Goal: Information Seeking & Learning: Learn about a topic

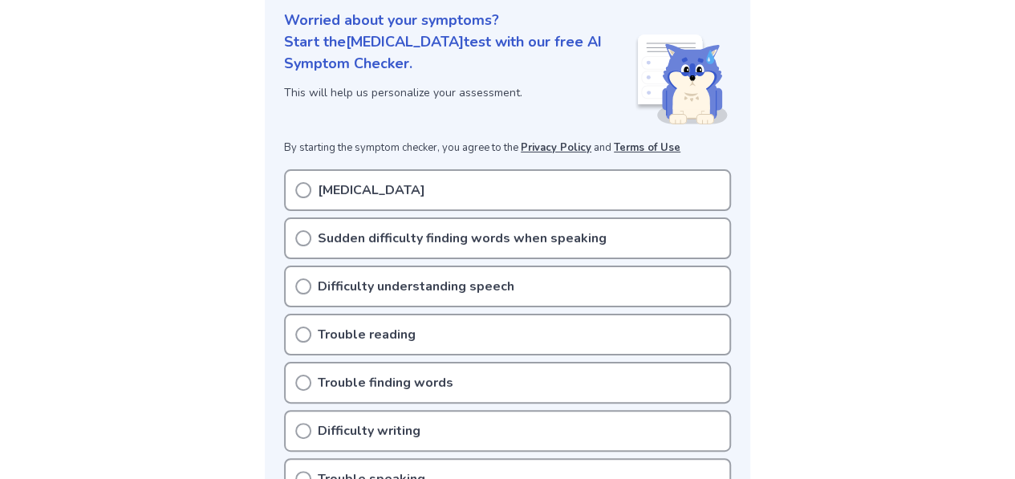
scroll to position [225, 0]
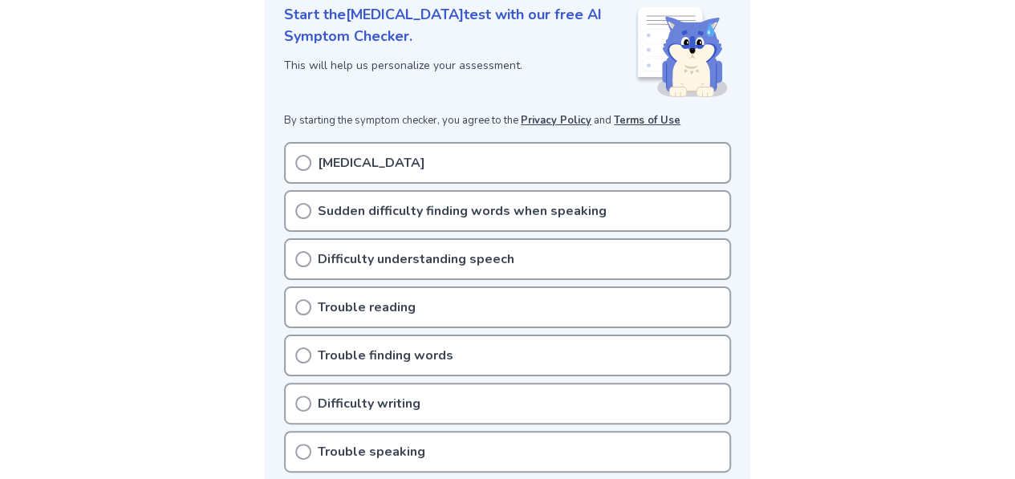
click at [388, 161] on p "Slurred speech" at bounding box center [372, 162] width 108 height 19
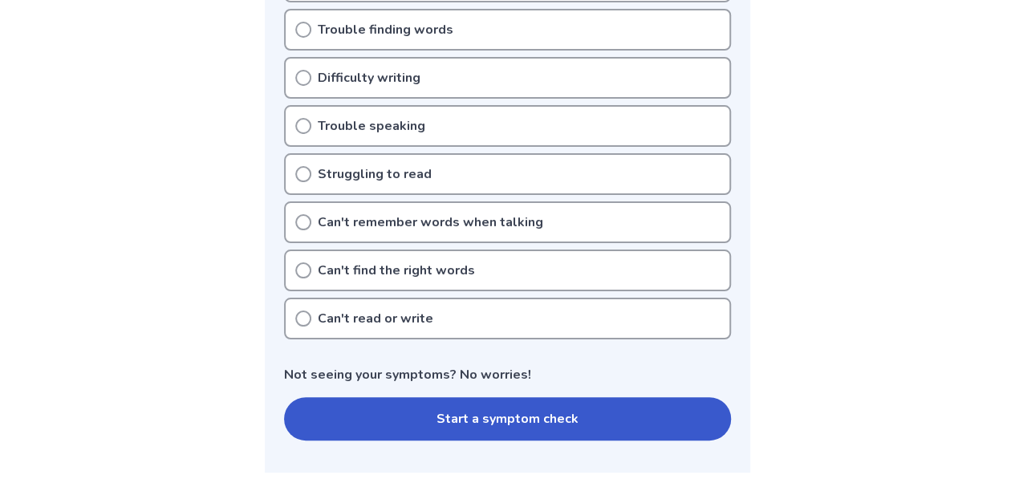
scroll to position [546, 0]
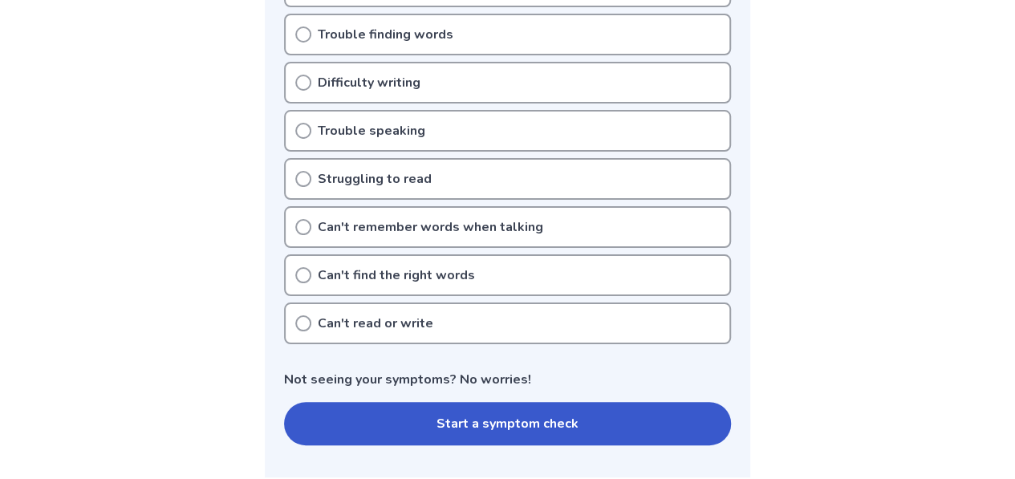
click at [384, 422] on button "Start a symptom check" at bounding box center [507, 423] width 447 height 43
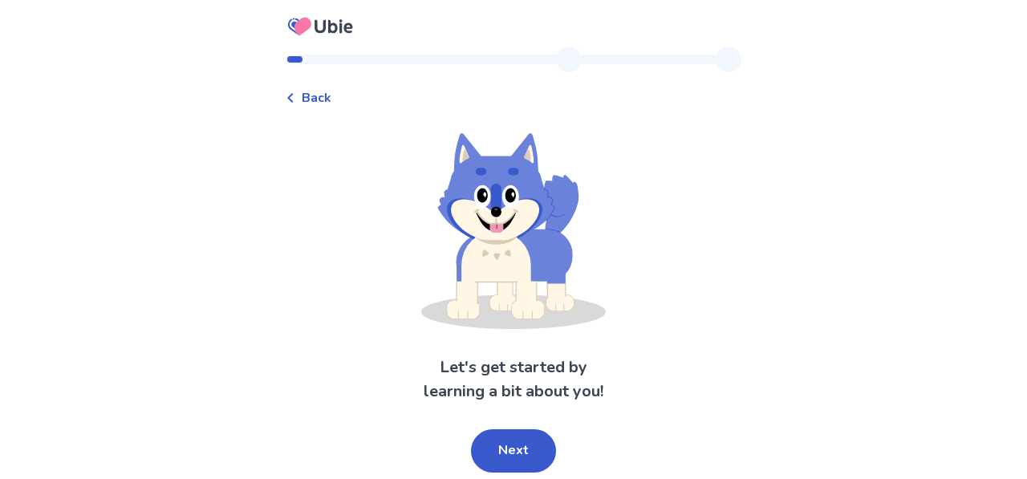
click at [313, 101] on span "Back" at bounding box center [317, 97] width 30 height 19
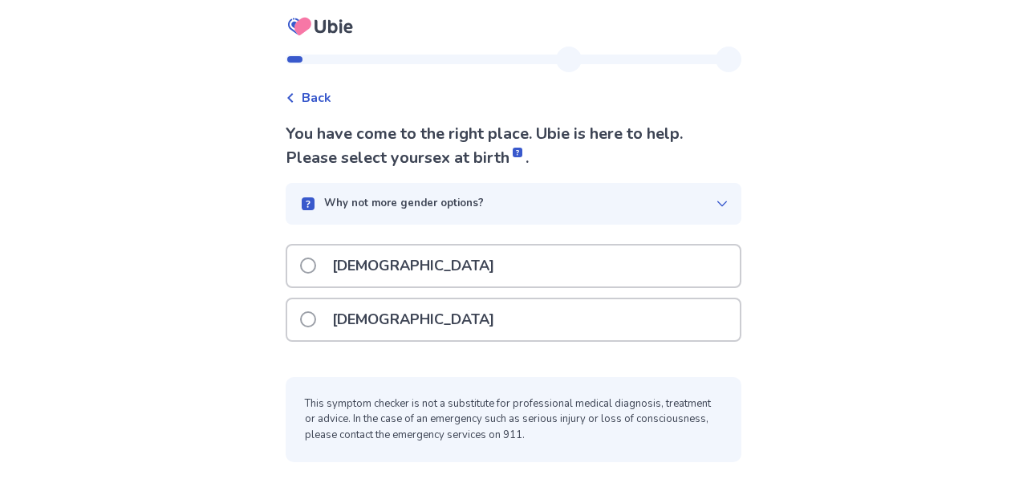
click at [388, 311] on p "[DEMOGRAPHIC_DATA]" at bounding box center [413, 319] width 181 height 41
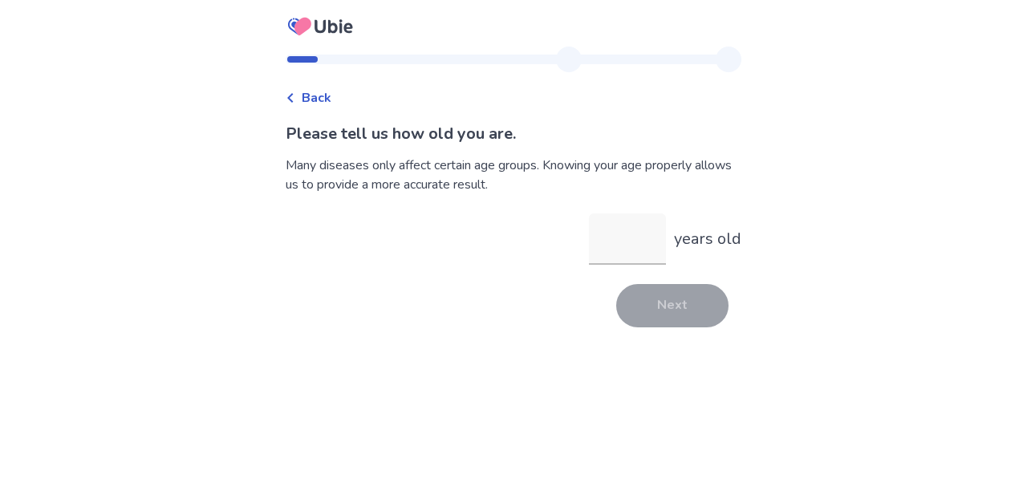
click at [430, 267] on div "Please tell us how old you are. Many diseases only affect certain age groups. K…" at bounding box center [514, 224] width 456 height 205
click at [595, 247] on input "years old" at bounding box center [627, 238] width 77 height 51
click at [700, 315] on button "Next" at bounding box center [672, 305] width 112 height 43
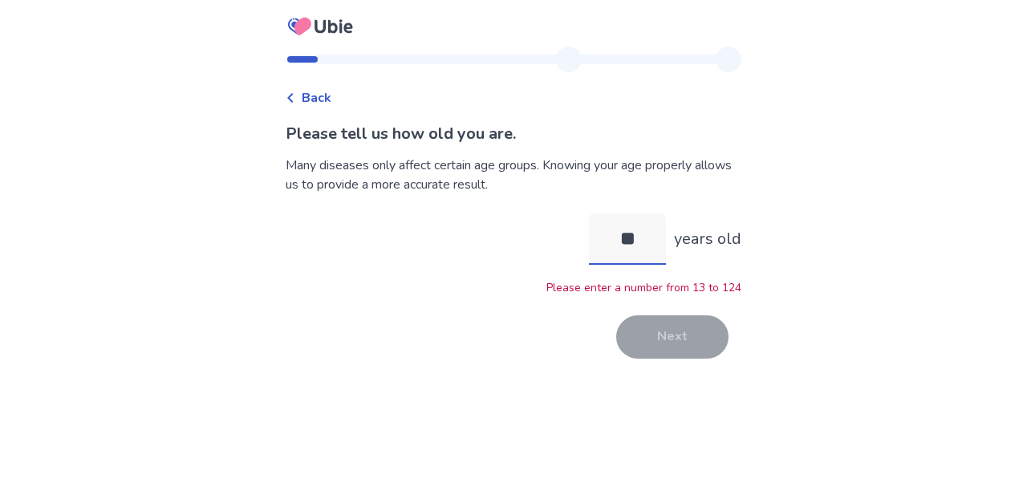
click at [632, 236] on input "**" at bounding box center [627, 238] width 77 height 51
type input "*"
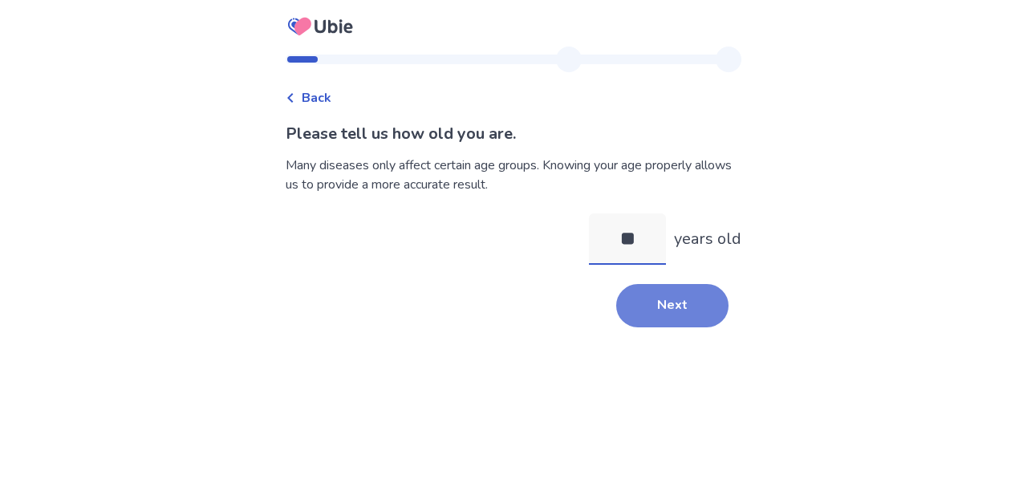
type input "**"
click at [630, 311] on button "Next" at bounding box center [672, 305] width 112 height 43
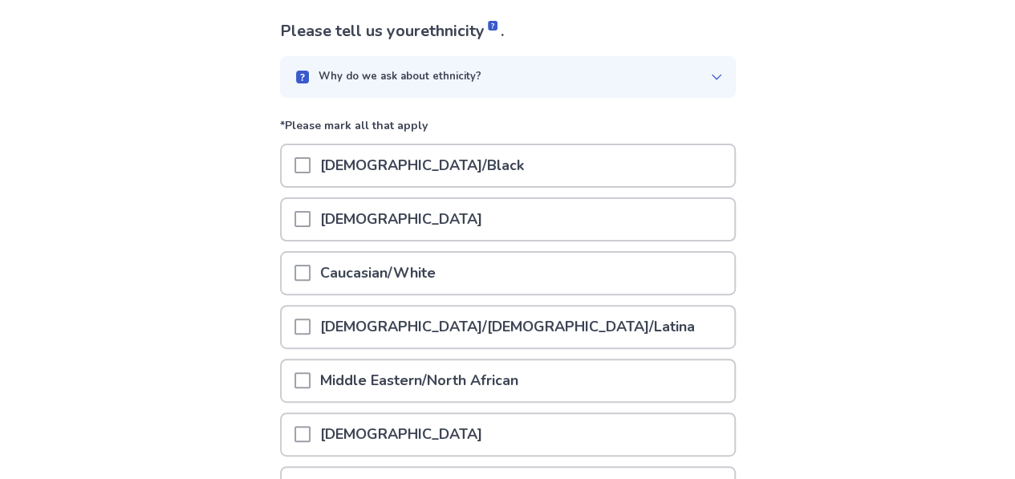
scroll to position [108, 0]
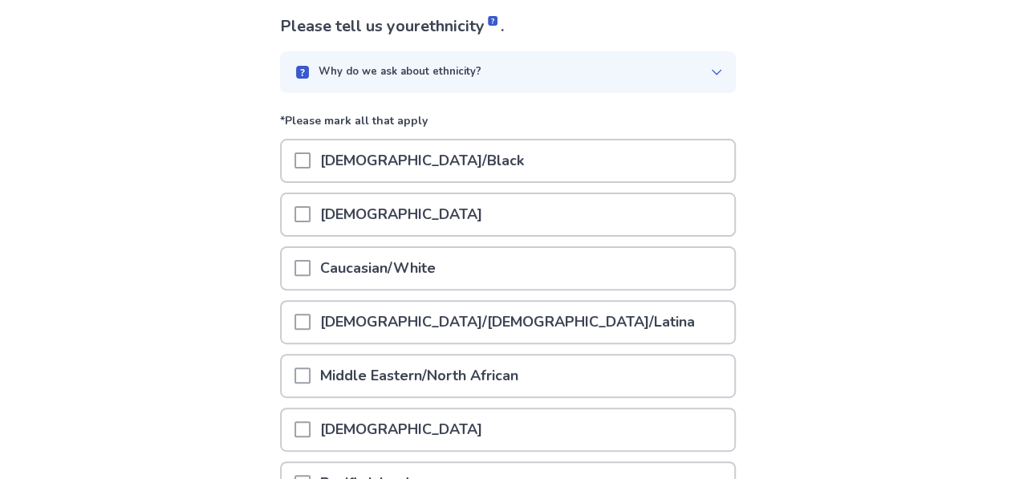
click at [464, 325] on p "[DEMOGRAPHIC_DATA]/[DEMOGRAPHIC_DATA]/Latina" at bounding box center [508, 322] width 394 height 41
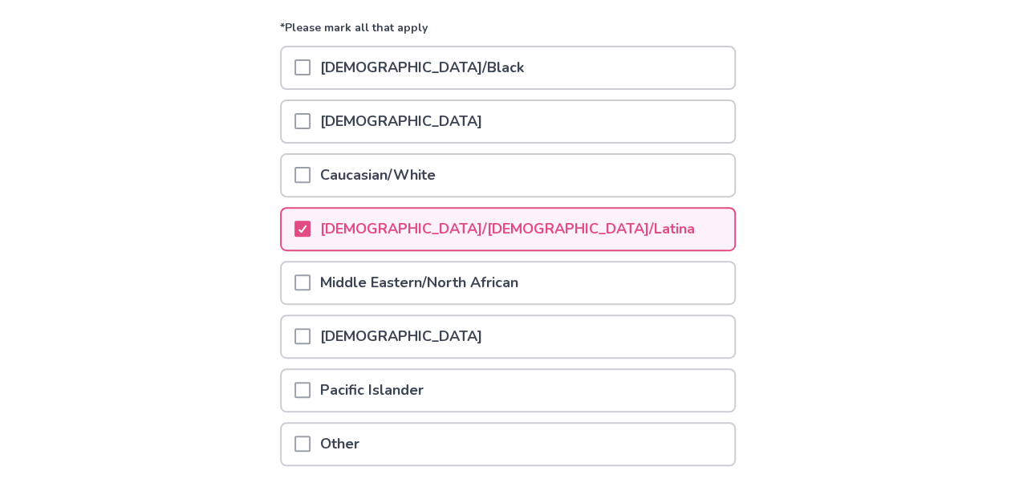
scroll to position [330, 0]
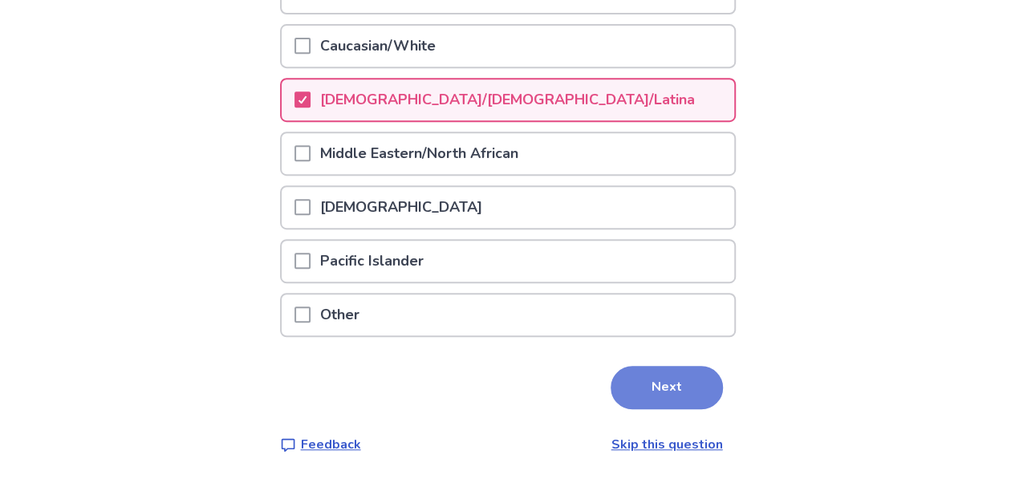
click at [647, 383] on button "Next" at bounding box center [667, 387] width 112 height 43
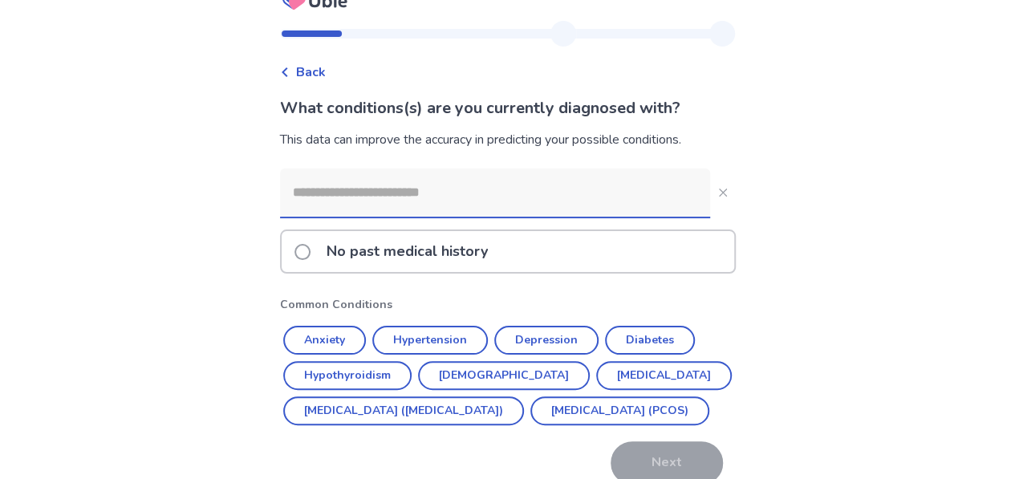
scroll to position [28, 0]
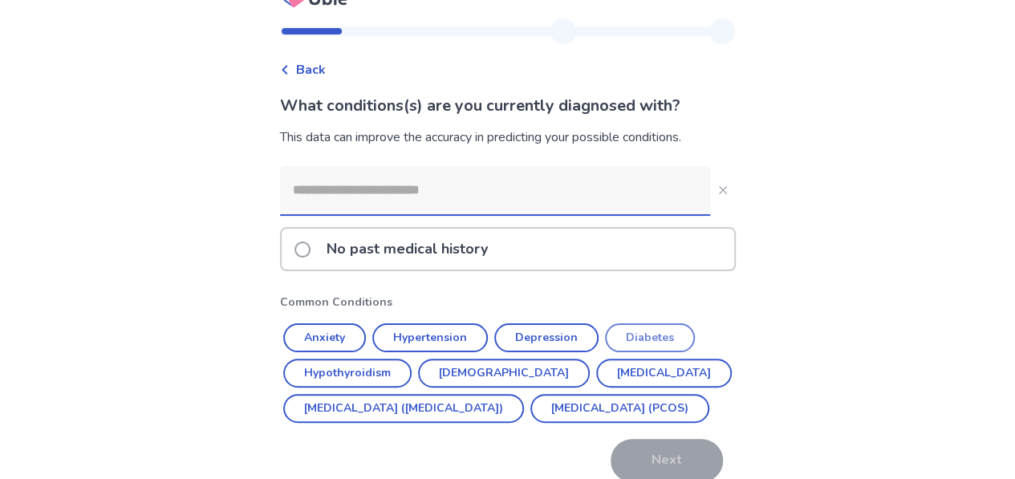
click at [634, 333] on button "Diabetes" at bounding box center [650, 337] width 90 height 29
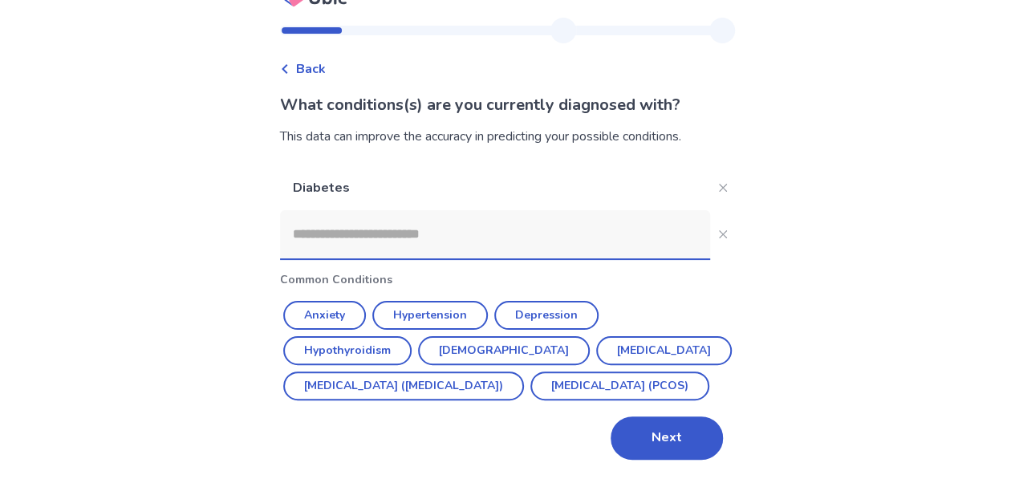
scroll to position [64, 0]
click at [719, 184] on icon "Close" at bounding box center [723, 188] width 8 height 8
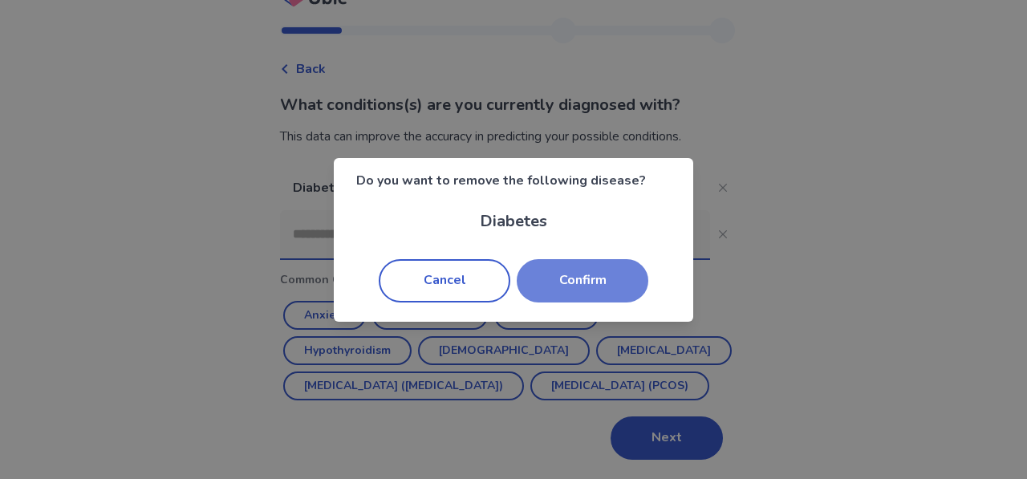
click at [540, 275] on button "Confirm" at bounding box center [583, 280] width 132 height 43
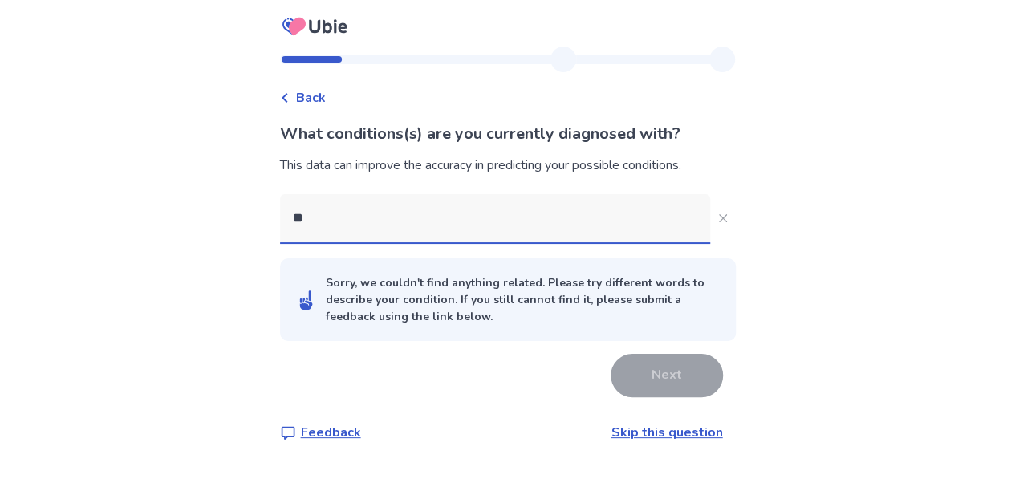
scroll to position [0, 0]
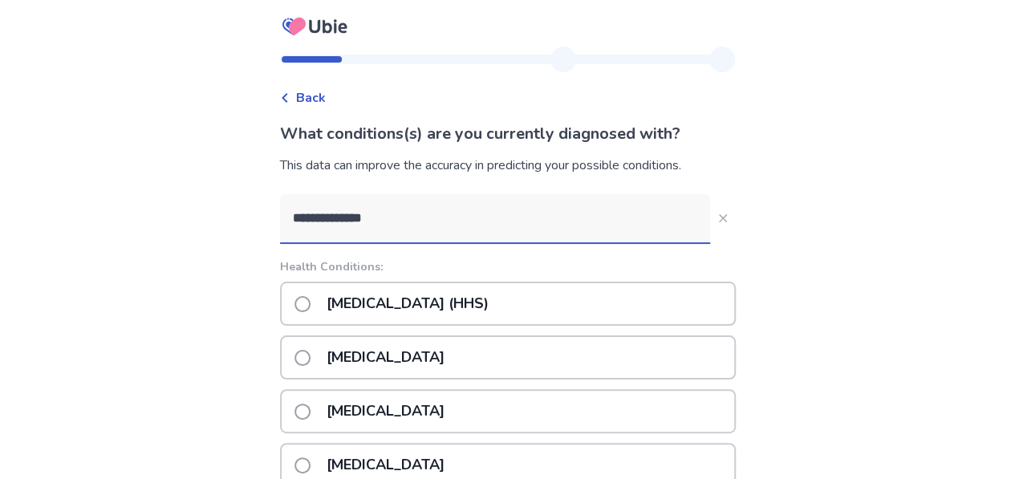
type input "**********"
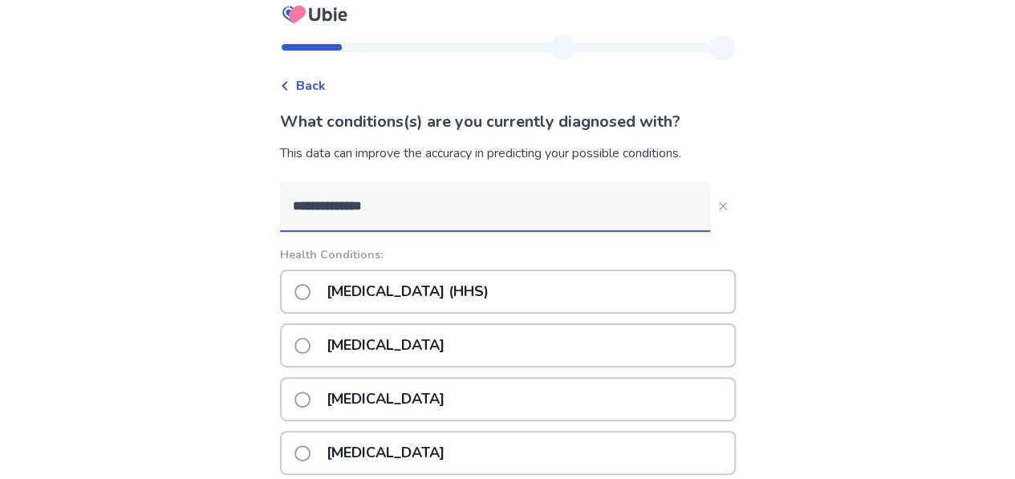
scroll to position [10, 0]
click at [719, 208] on icon "Close" at bounding box center [723, 208] width 8 height 8
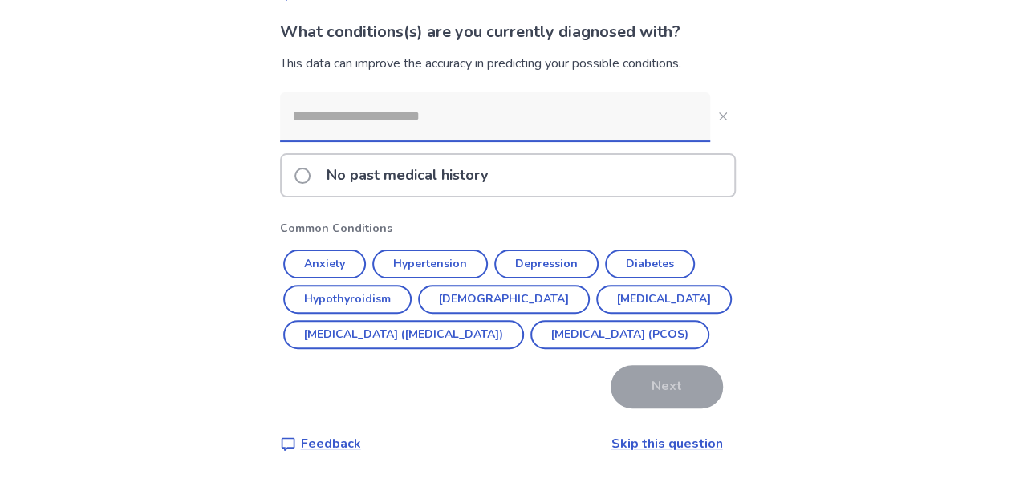
scroll to position [136, 0]
click at [498, 155] on p "No past medical history" at bounding box center [407, 175] width 181 height 41
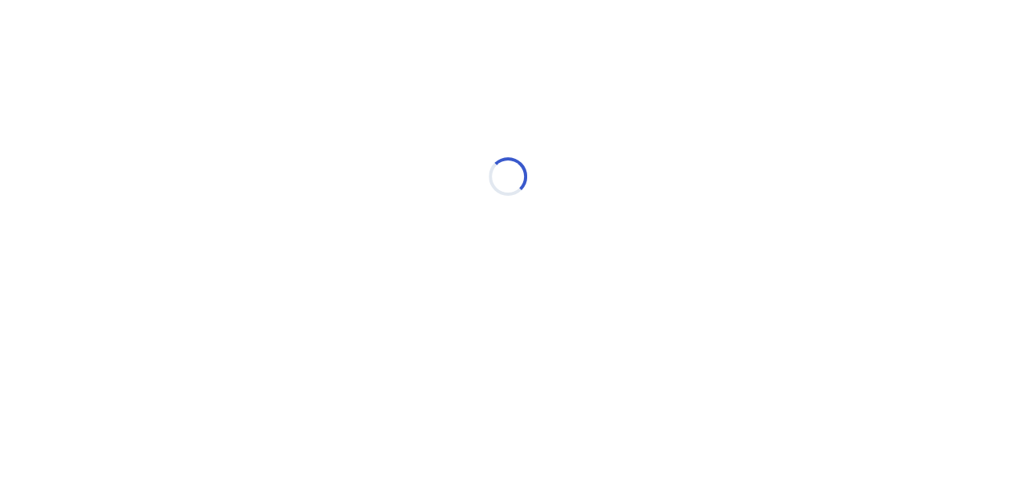
scroll to position [0, 0]
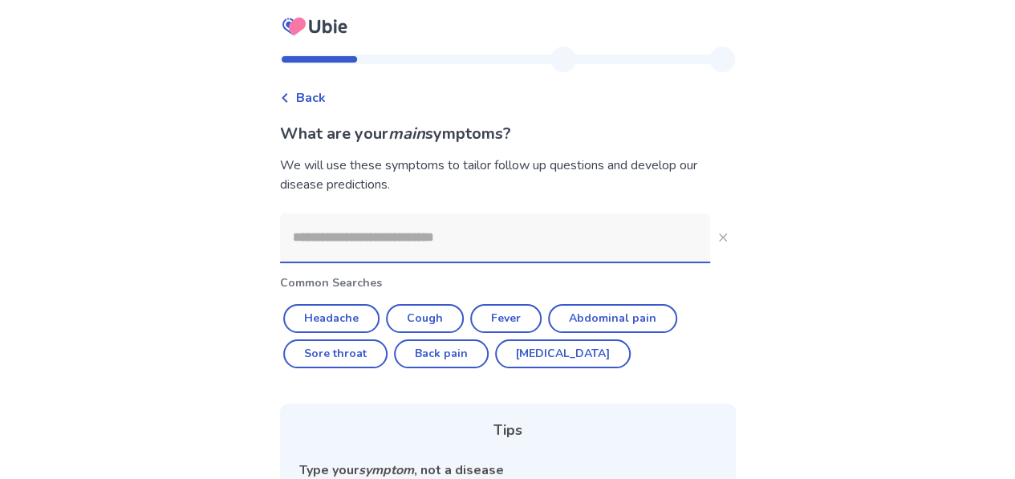
click at [287, 101] on icon at bounding box center [285, 98] width 6 height 10
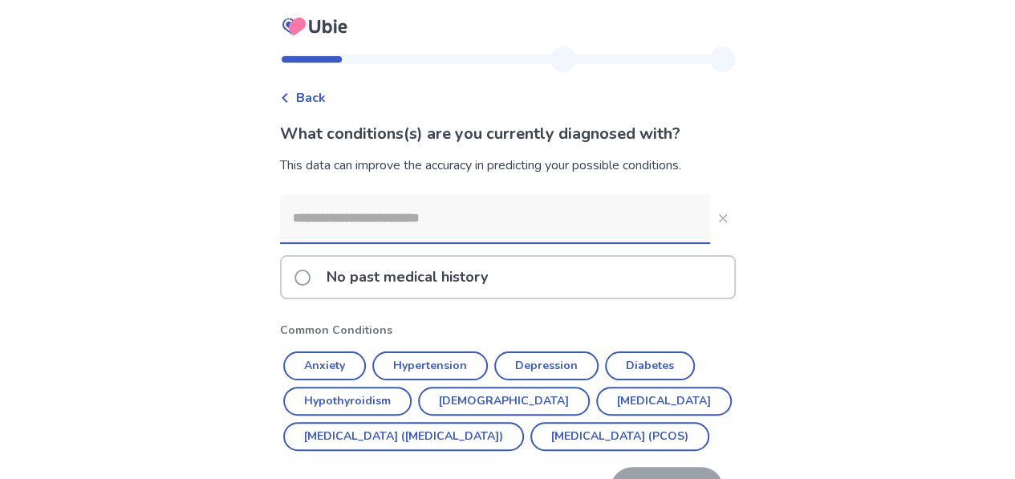
click at [290, 96] on icon at bounding box center [285, 98] width 10 height 10
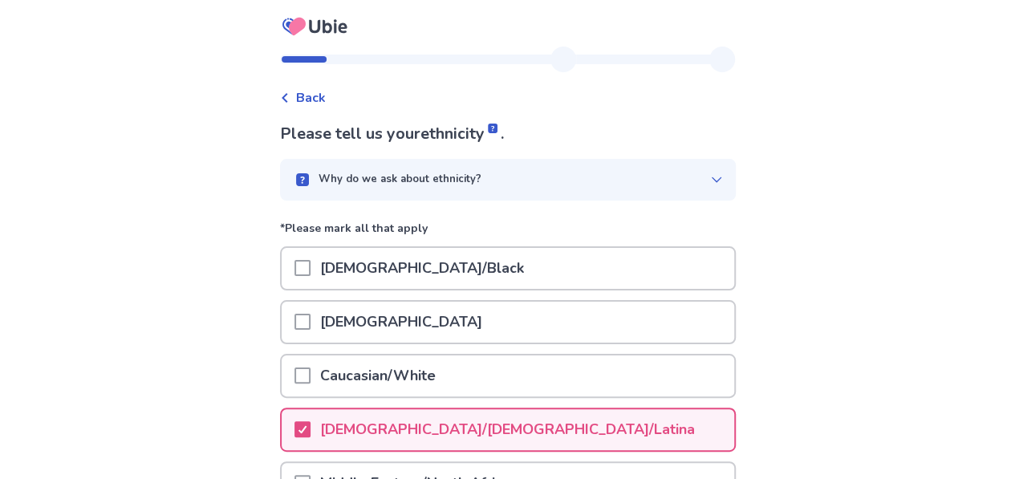
click at [299, 100] on div "Back" at bounding box center [303, 97] width 46 height 19
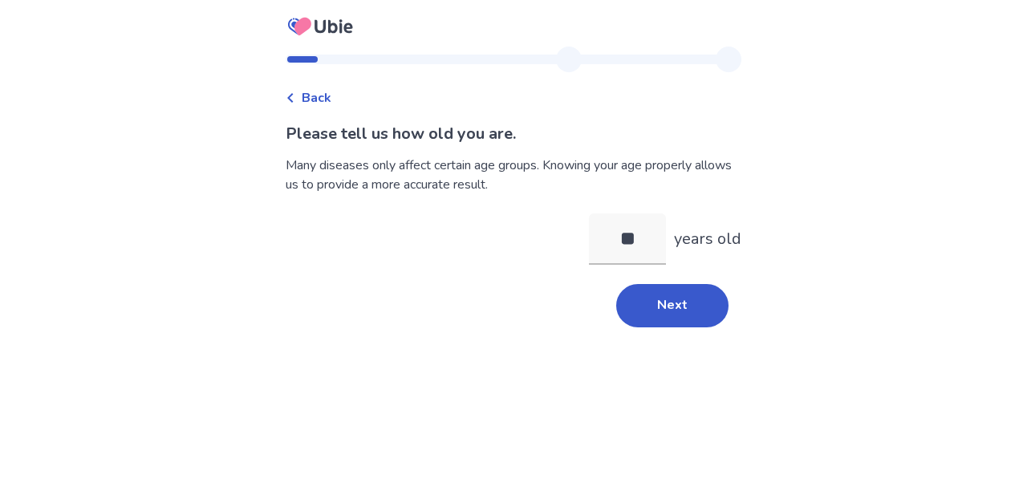
click at [295, 101] on icon at bounding box center [291, 98] width 10 height 10
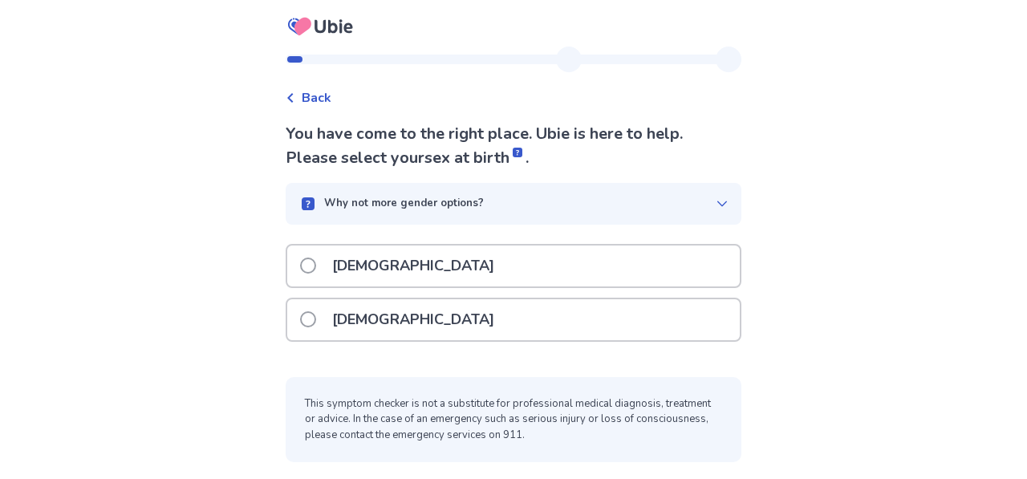
click at [295, 101] on icon at bounding box center [291, 98] width 10 height 10
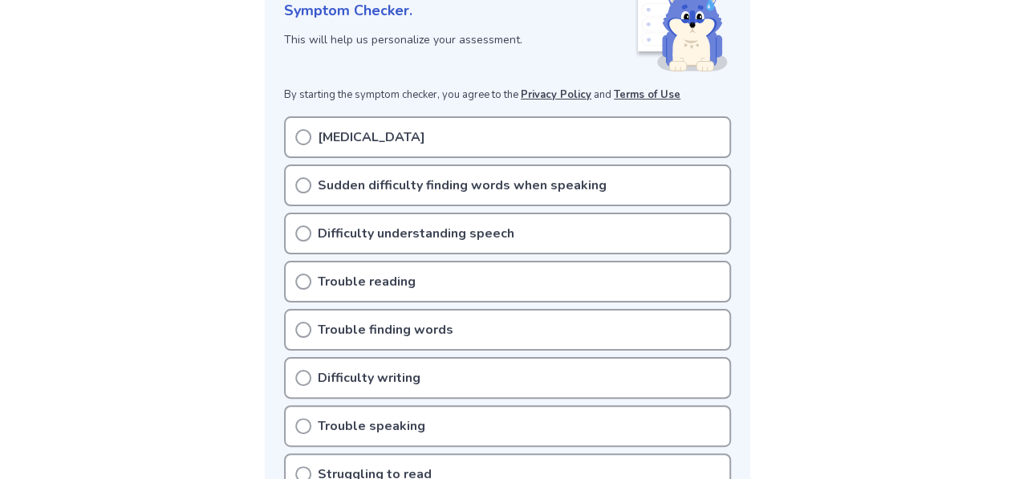
scroll to position [251, 0]
click at [401, 181] on p "Sudden difficulty finding words when speaking" at bounding box center [462, 184] width 289 height 19
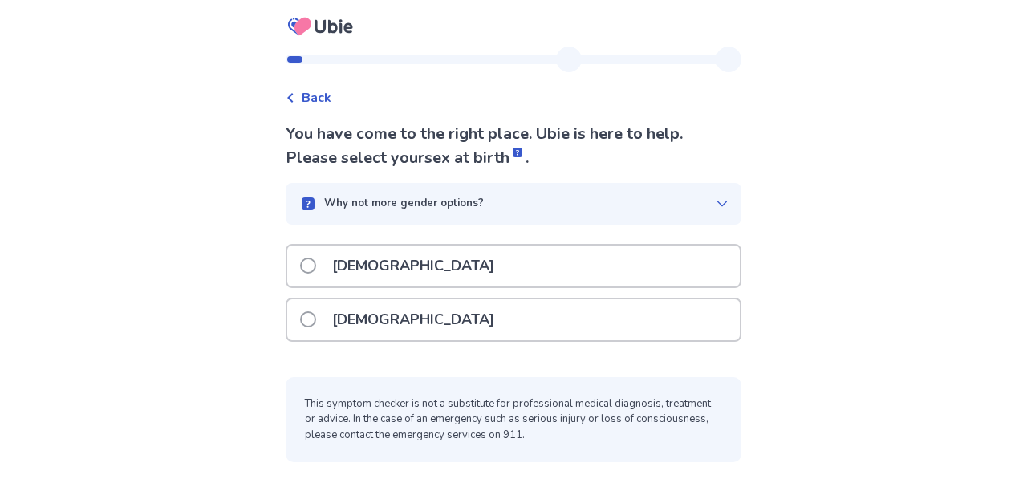
click at [454, 328] on div "[DEMOGRAPHIC_DATA]" at bounding box center [513, 319] width 453 height 41
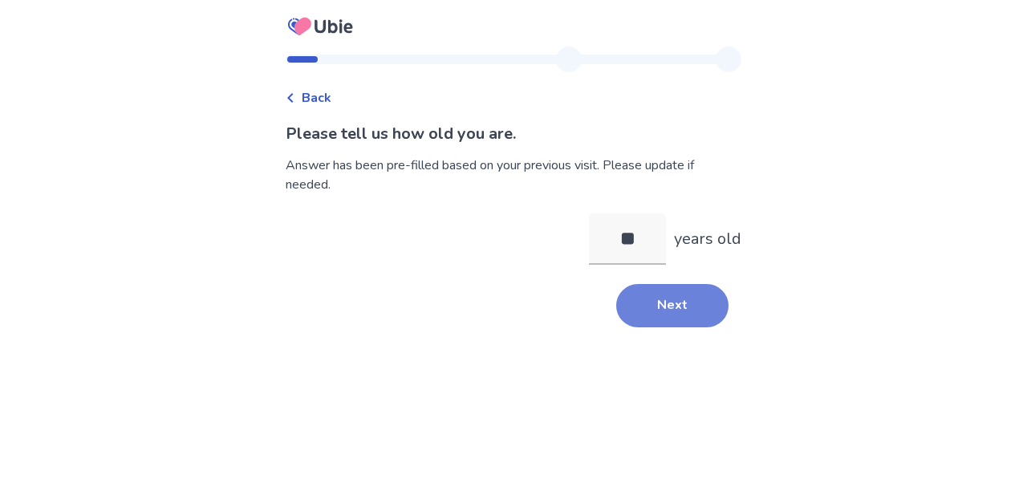
click at [660, 309] on button "Next" at bounding box center [672, 305] width 112 height 43
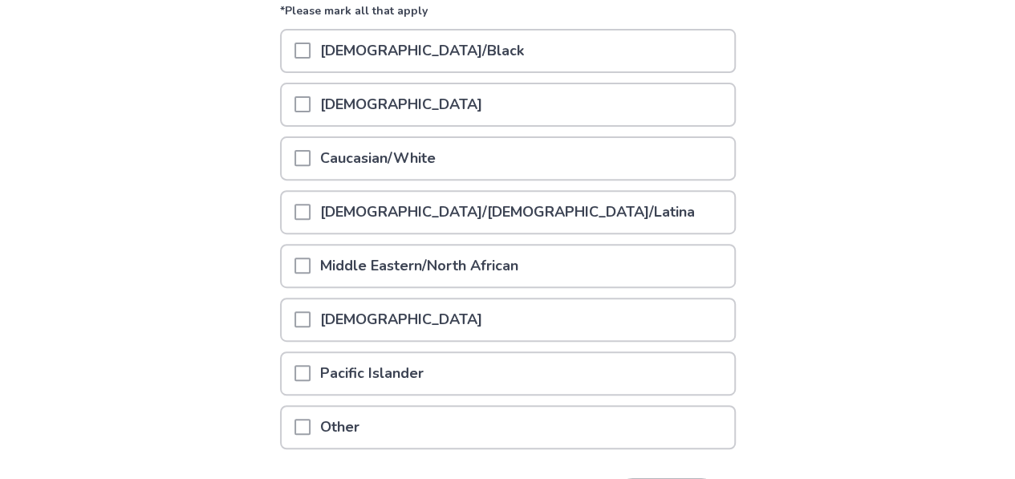
scroll to position [218, 0]
click at [457, 214] on p "[DEMOGRAPHIC_DATA]/[DEMOGRAPHIC_DATA]/Latina" at bounding box center [508, 211] width 394 height 41
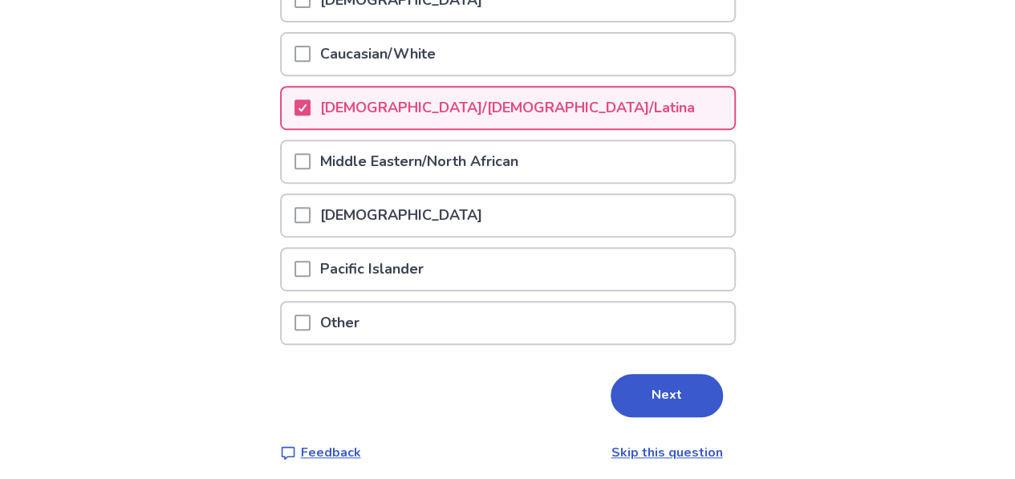
scroll to position [323, 0]
click at [651, 402] on button "Next" at bounding box center [667, 394] width 112 height 43
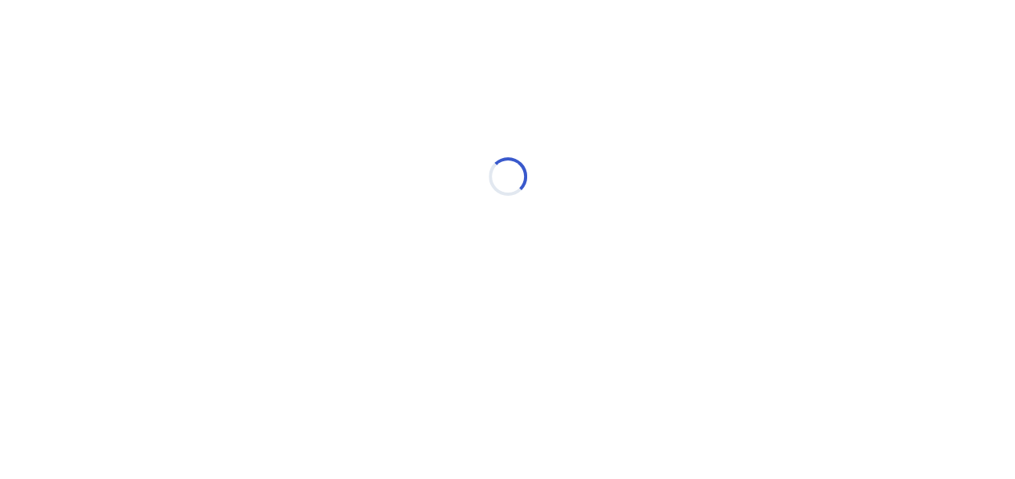
scroll to position [0, 0]
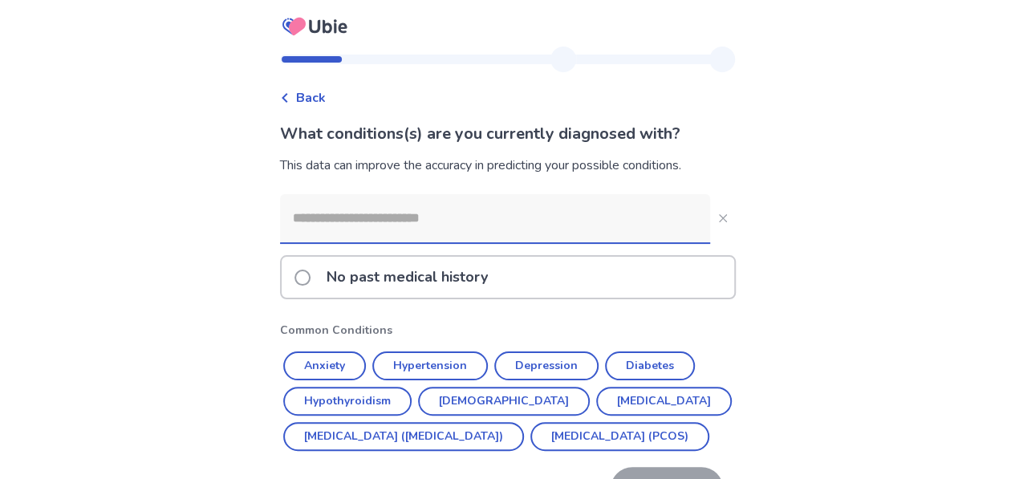
click at [618, 274] on div "No past medical history" at bounding box center [508, 277] width 453 height 41
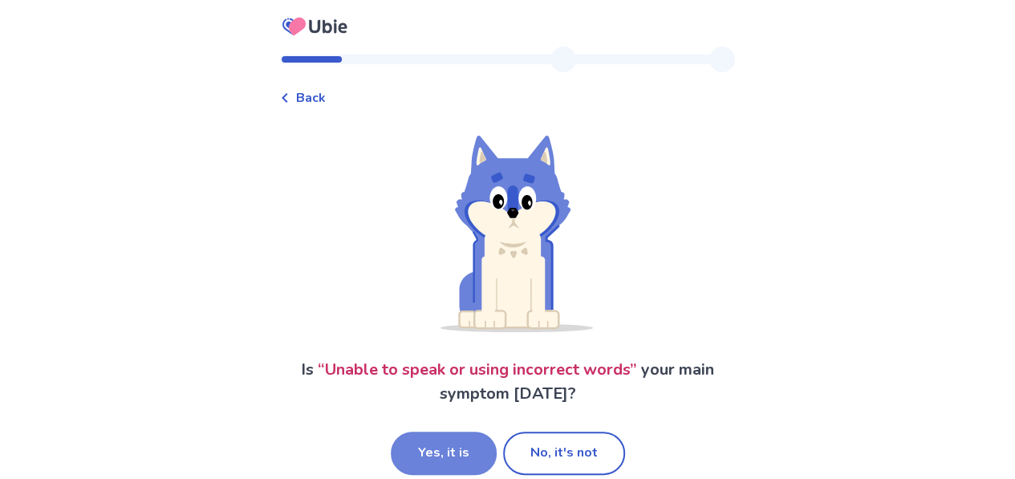
click at [435, 449] on button "Yes, it is" at bounding box center [444, 453] width 106 height 43
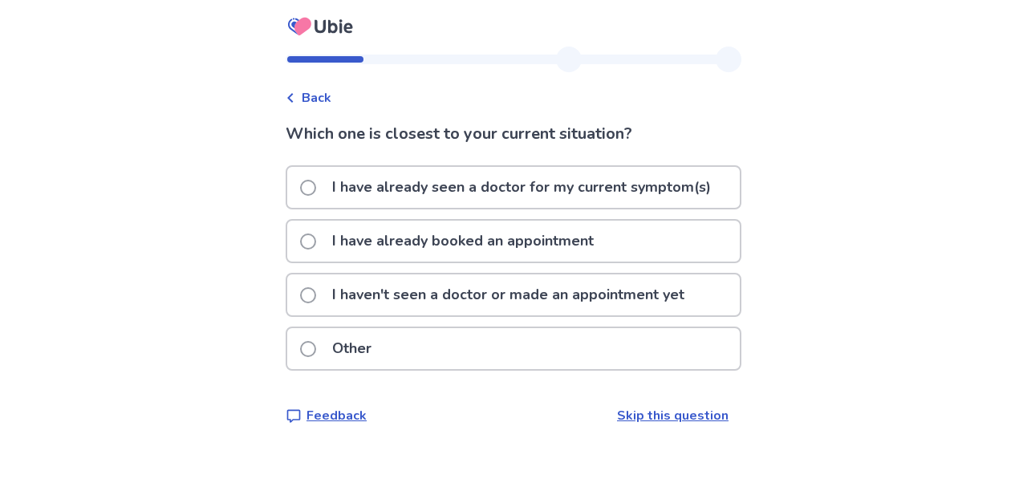
click at [564, 309] on p "I haven't seen a doctor or made an appointment yet" at bounding box center [509, 294] width 372 height 41
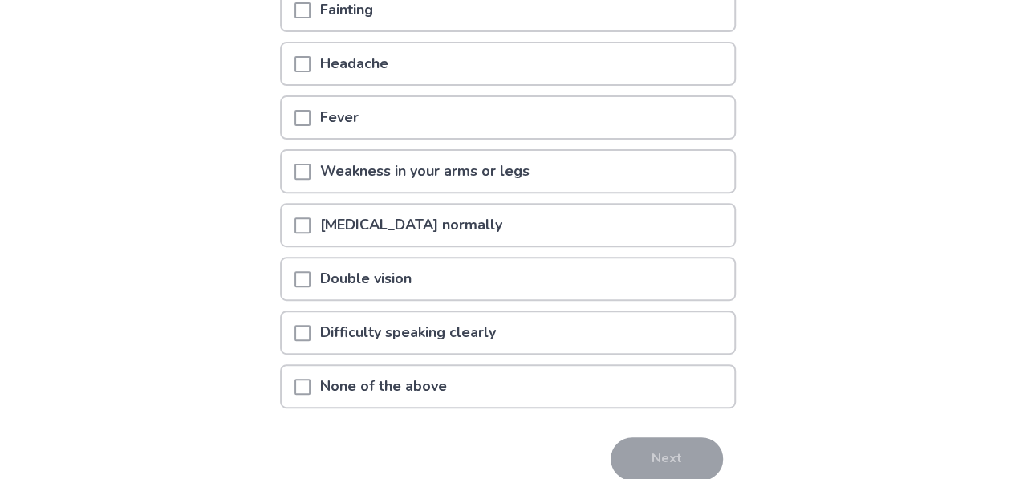
scroll to position [205, 0]
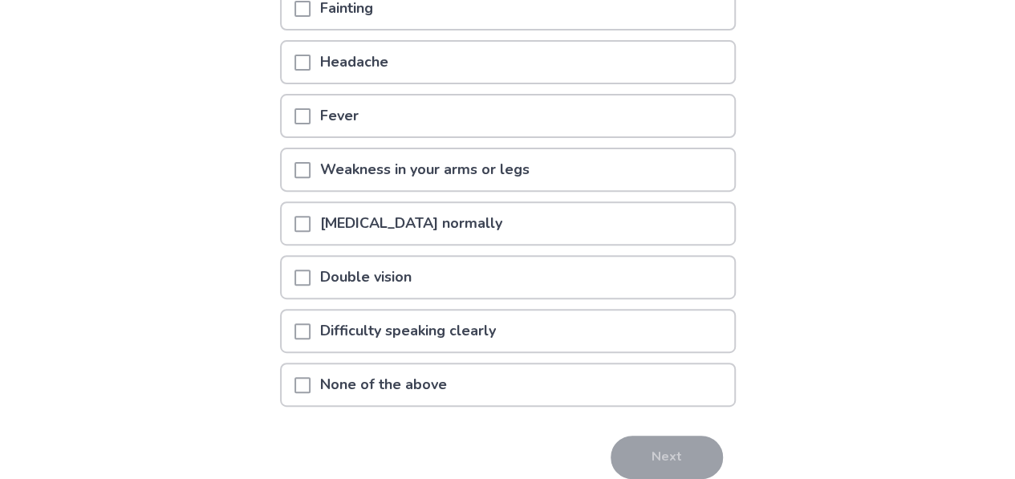
click at [478, 328] on p "Difficulty speaking clearly" at bounding box center [408, 331] width 195 height 41
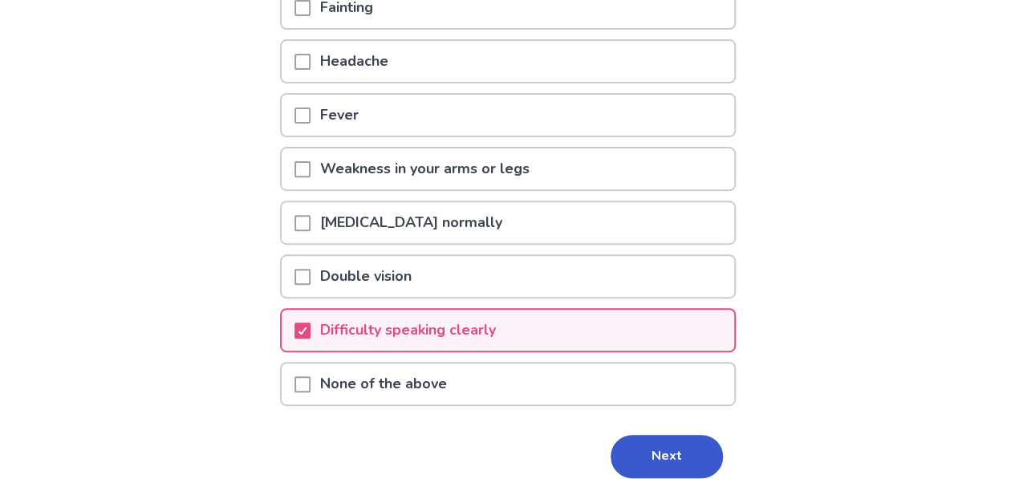
scroll to position [208, 0]
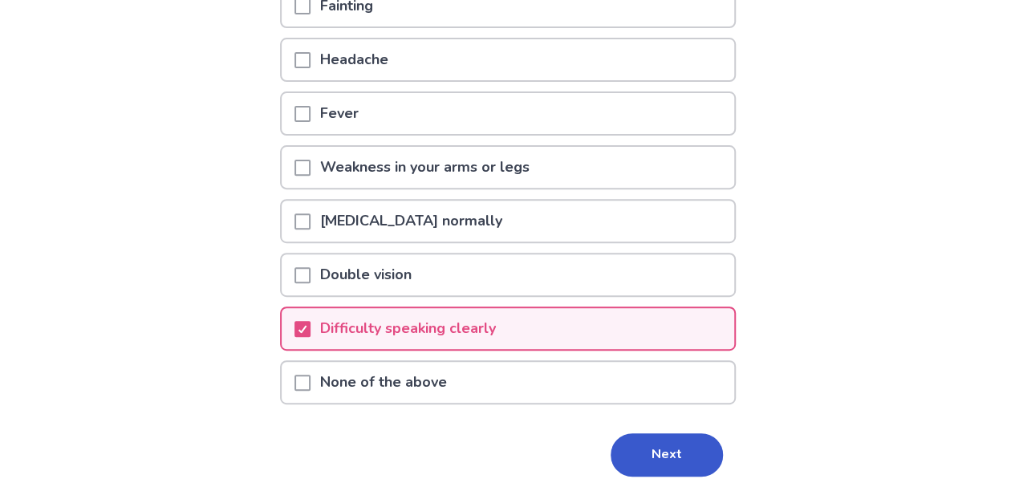
click at [599, 78] on div "Headache" at bounding box center [508, 59] width 453 height 41
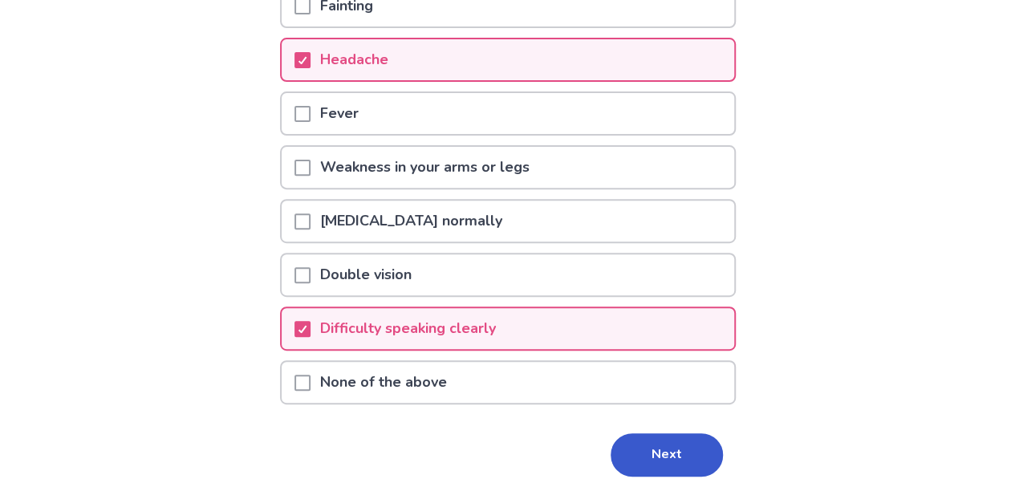
click at [762, 334] on div "Back Do you also have any of these related symptoms? *Please mark all that appl…" at bounding box center [507, 169] width 1015 height 755
click at [671, 452] on button "Next" at bounding box center [667, 454] width 112 height 43
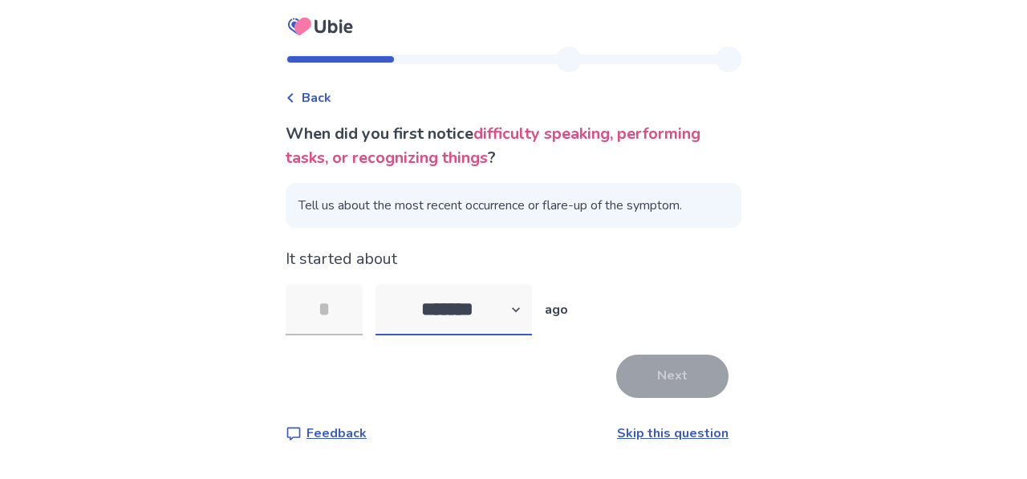
click at [515, 299] on select "******* ****** ******* ******** *******" at bounding box center [454, 309] width 156 height 51
select select "*"
click at [385, 284] on select "******* ****** ******* ******** *******" at bounding box center [454, 309] width 156 height 51
click at [345, 311] on input "tel" at bounding box center [324, 309] width 77 height 51
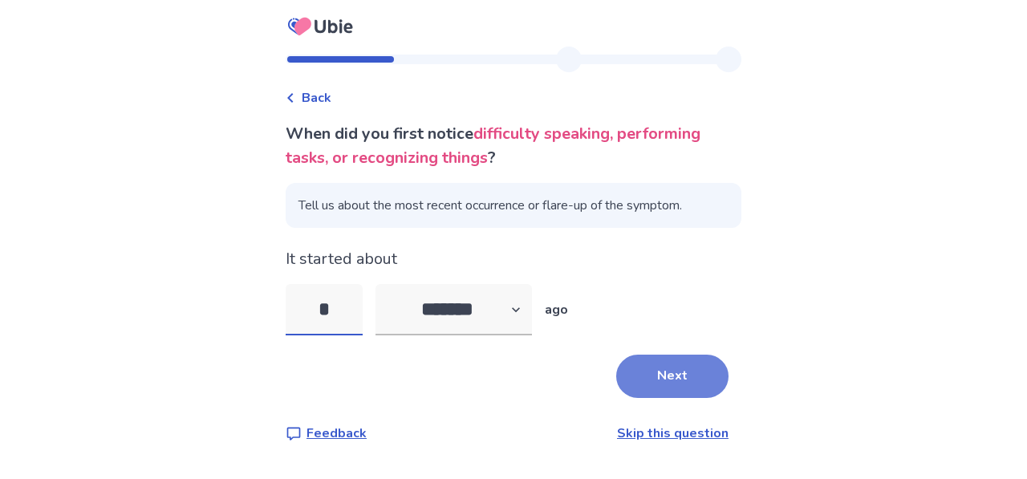
type input "*"
click at [648, 384] on button "Next" at bounding box center [672, 376] width 112 height 43
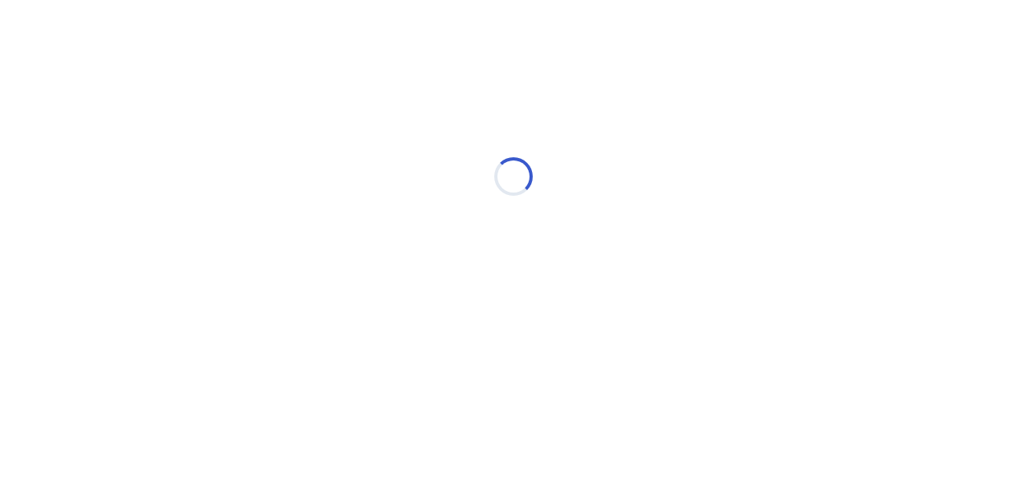
select select "*"
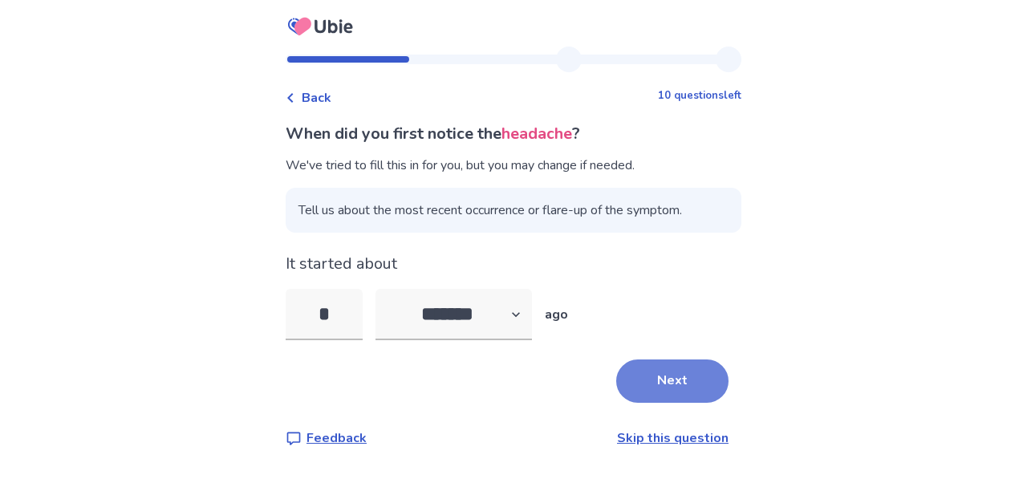
type input "*"
click at [643, 392] on button "Next" at bounding box center [672, 381] width 112 height 43
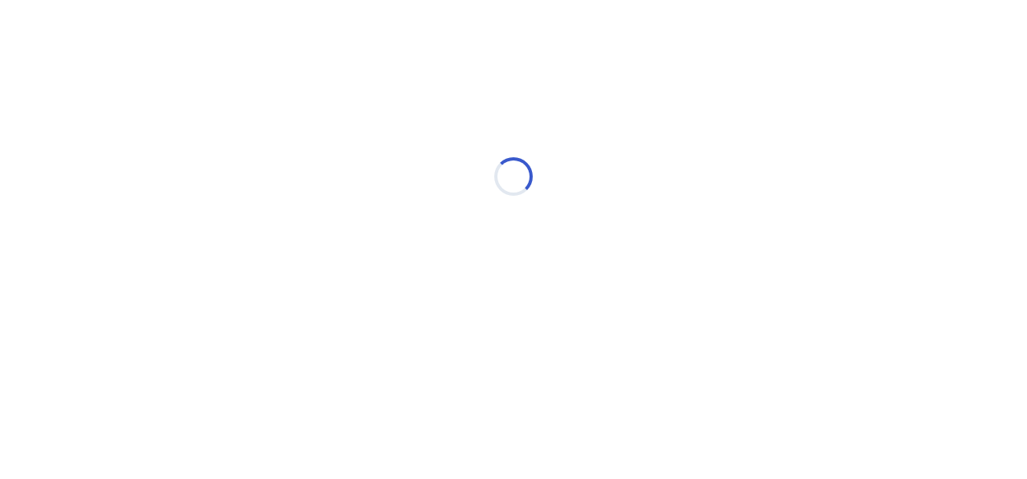
select select "*"
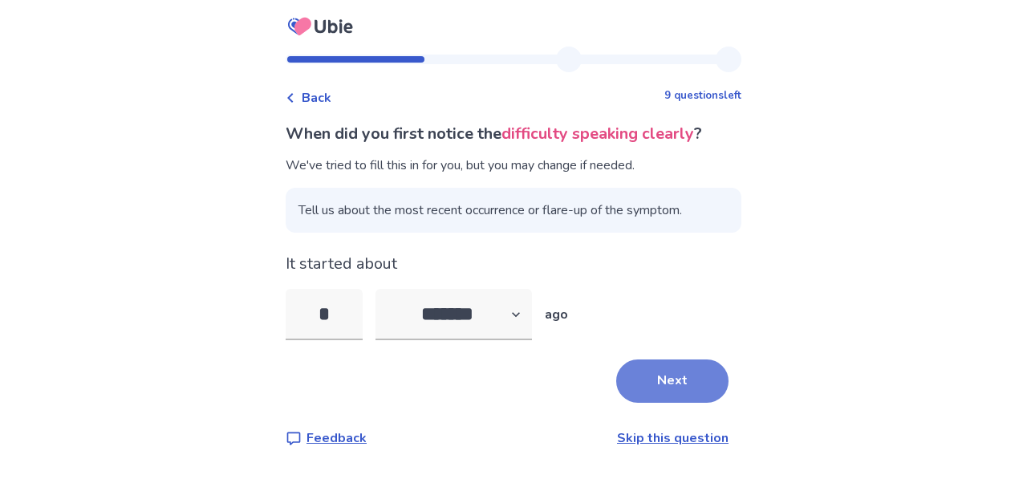
type input "*"
click at [647, 385] on button "Next" at bounding box center [672, 381] width 112 height 43
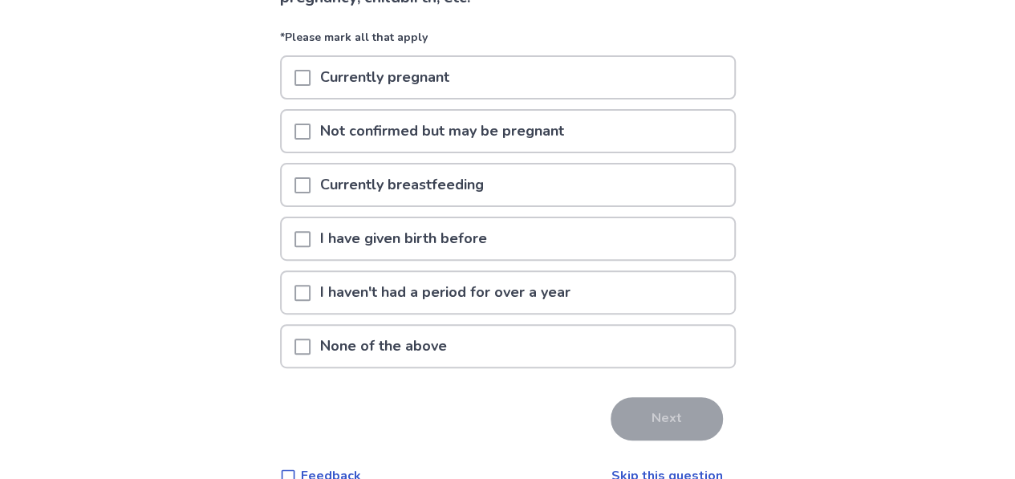
scroll to position [170, 0]
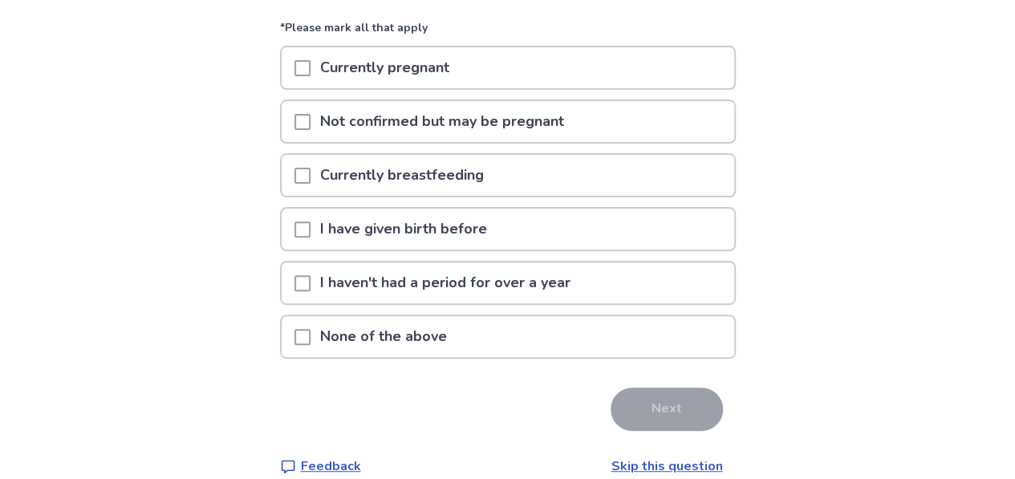
click at [494, 330] on div "None of the above" at bounding box center [508, 336] width 453 height 41
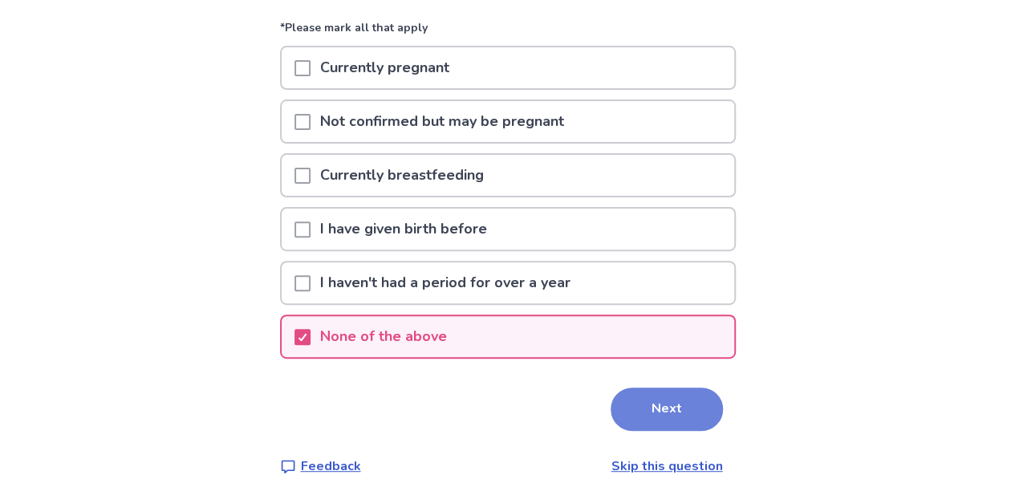
click at [640, 425] on button "Next" at bounding box center [667, 409] width 112 height 43
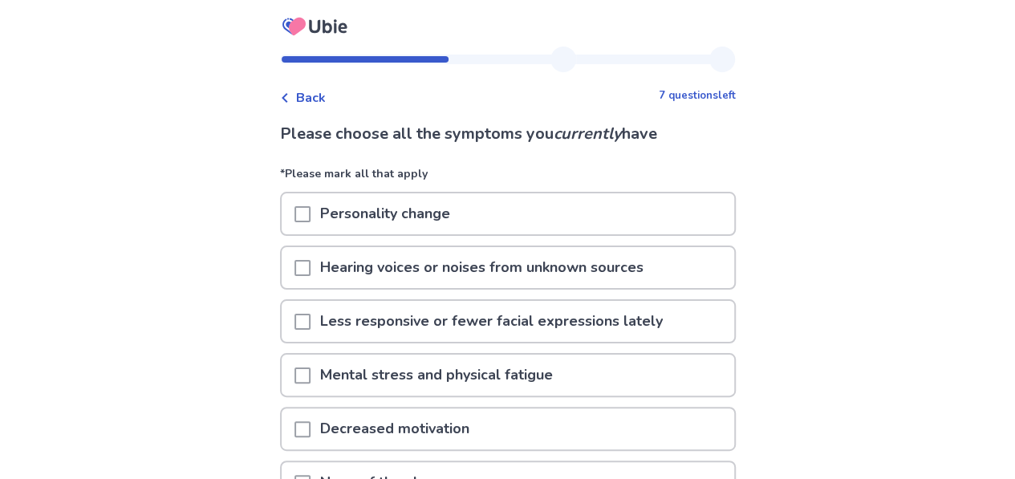
click at [625, 399] on div "Mental stress and physical fatigue" at bounding box center [508, 380] width 456 height 54
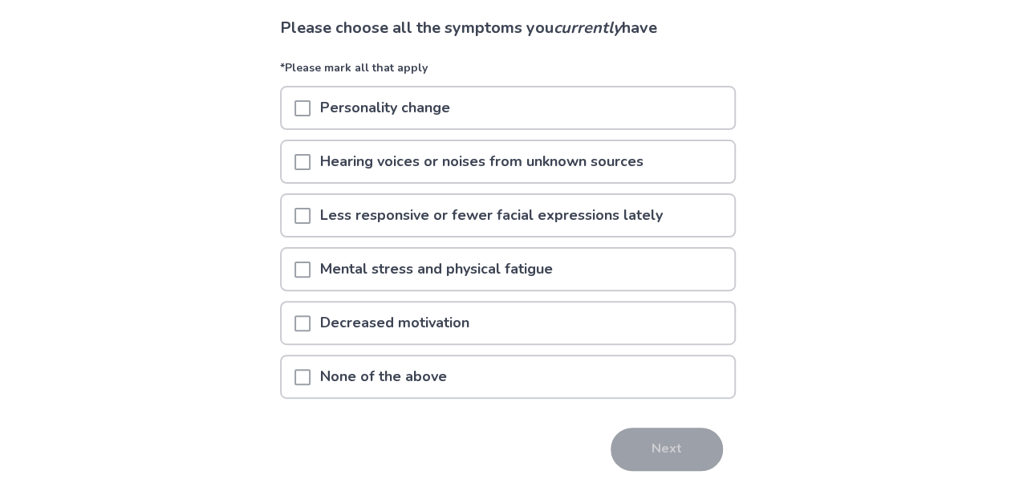
scroll to position [112, 0]
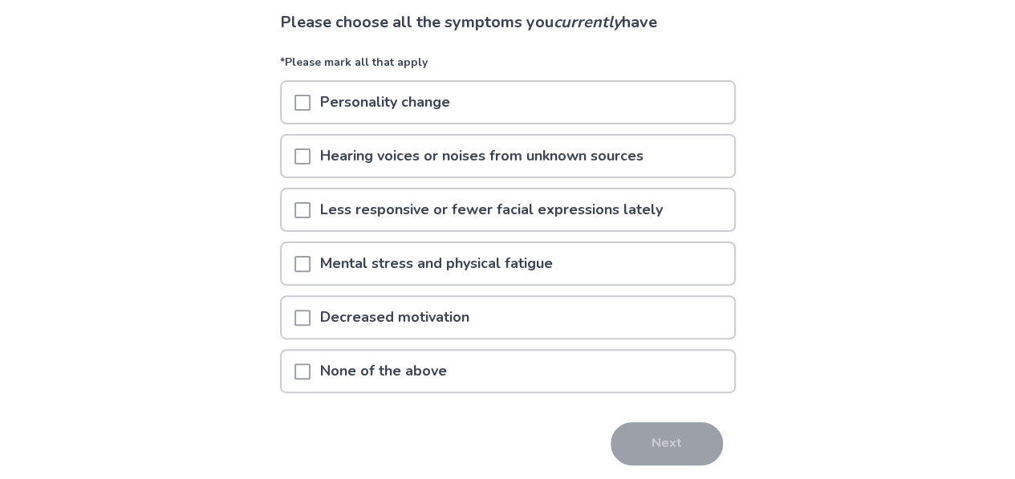
click at [435, 372] on p "None of the above" at bounding box center [384, 371] width 146 height 41
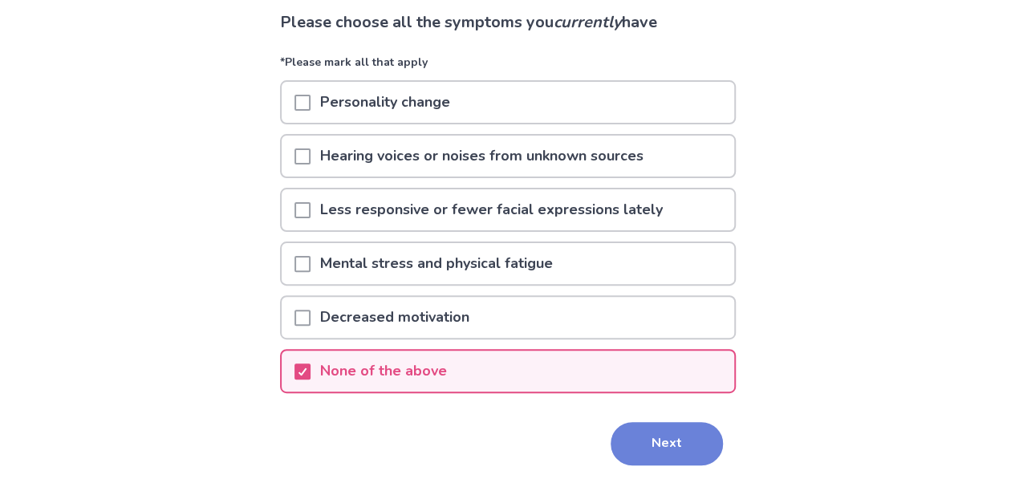
click at [650, 449] on button "Next" at bounding box center [667, 443] width 112 height 43
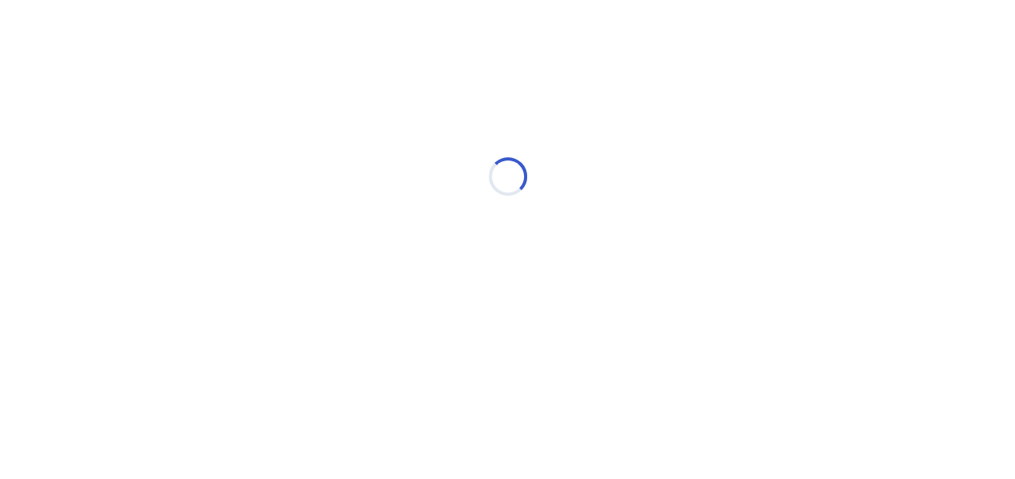
scroll to position [0, 0]
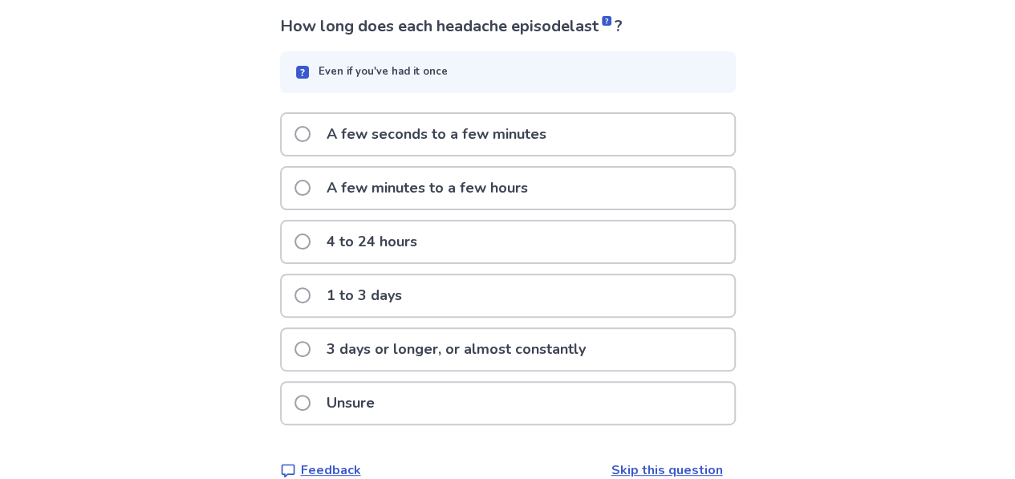
scroll to position [112, 0]
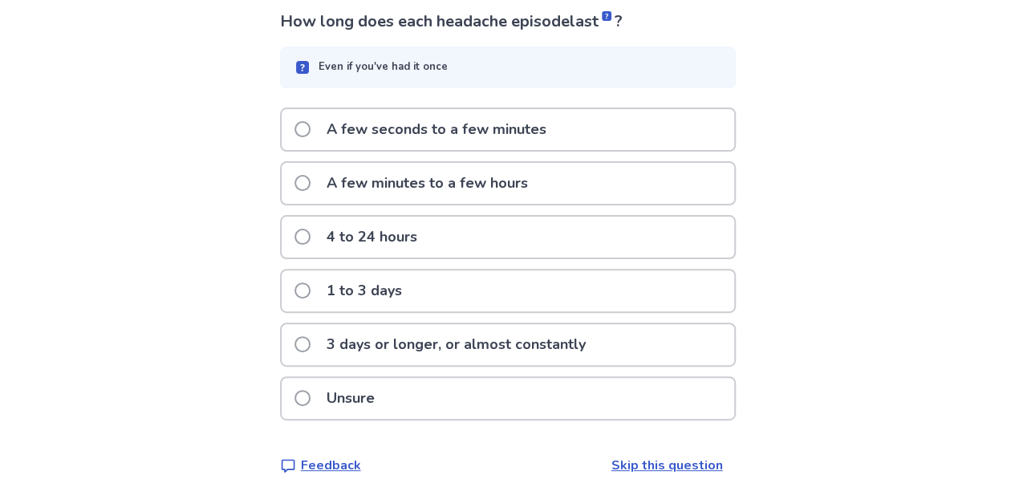
click at [496, 411] on div "Unsure" at bounding box center [508, 398] width 453 height 41
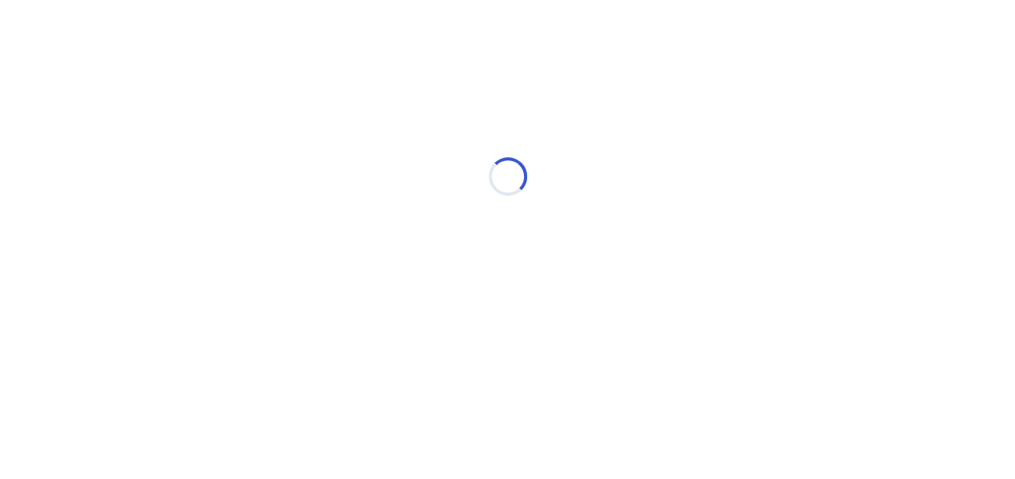
scroll to position [0, 0]
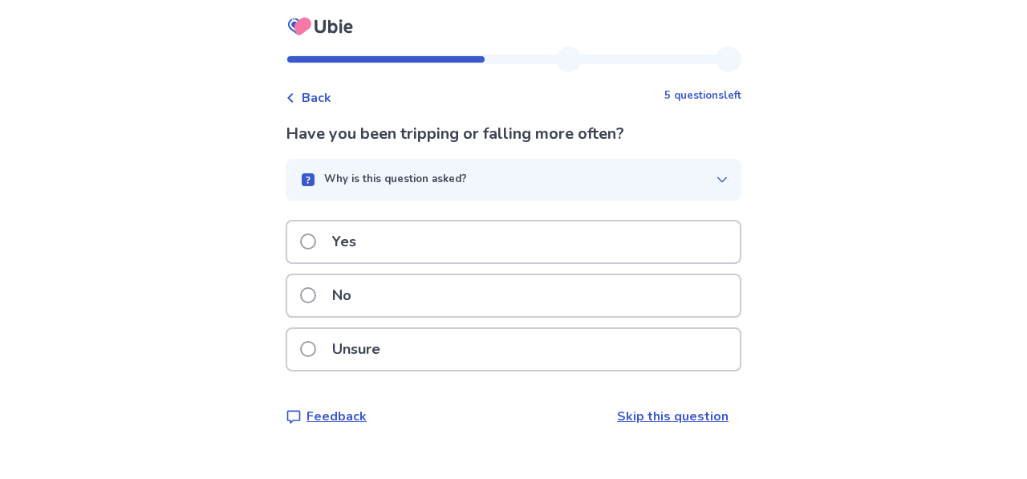
click at [498, 312] on div "No" at bounding box center [513, 295] width 453 height 41
click at [477, 251] on div "Yes" at bounding box center [513, 241] width 453 height 41
click at [457, 238] on div "Yes" at bounding box center [513, 241] width 453 height 41
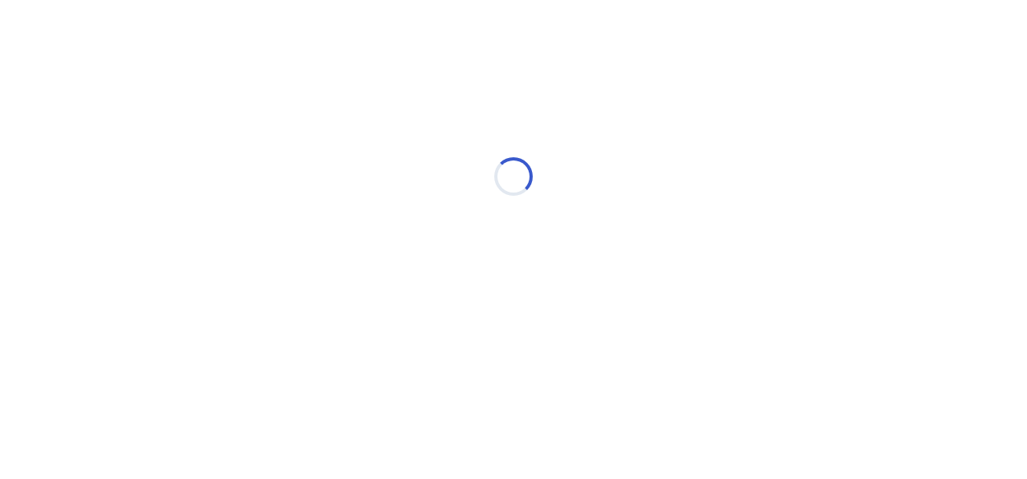
select select "*"
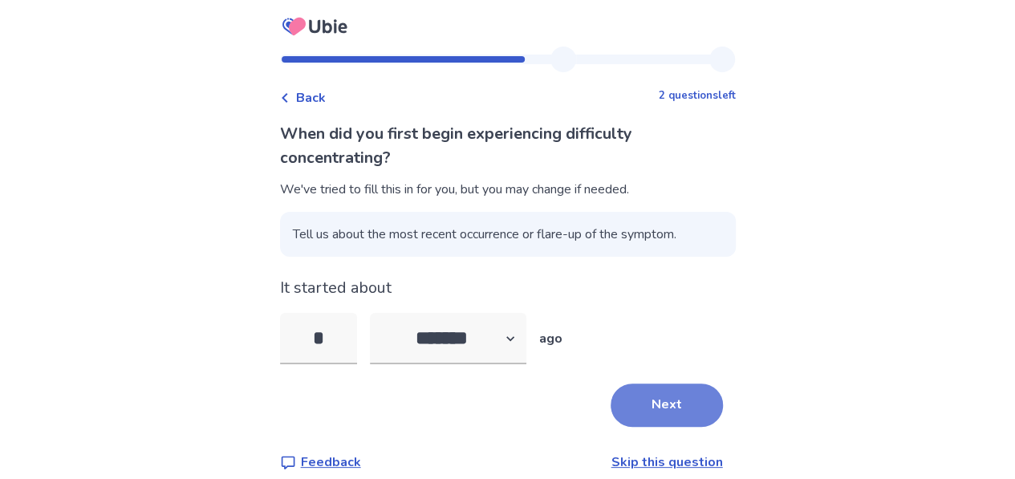
click at [637, 405] on button "Next" at bounding box center [667, 405] width 112 height 43
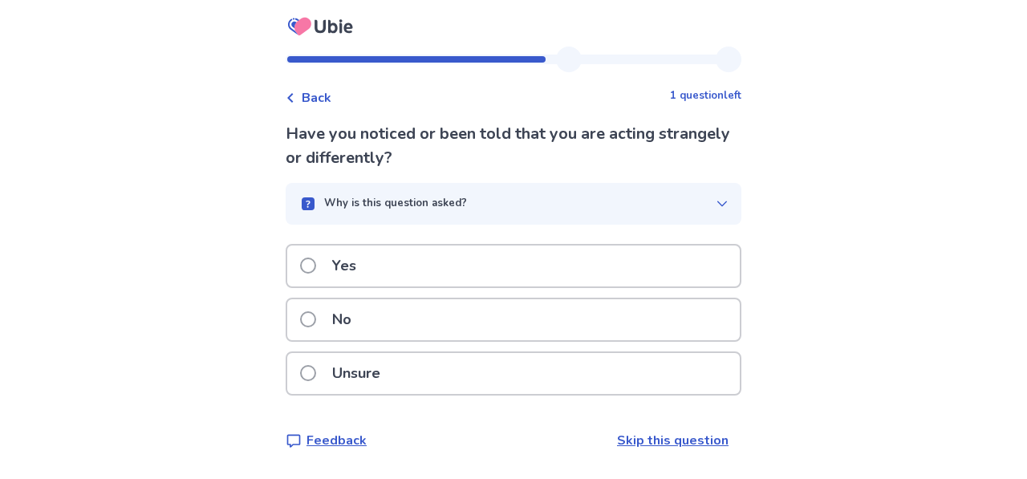
click at [546, 372] on div "Unsure" at bounding box center [513, 373] width 453 height 41
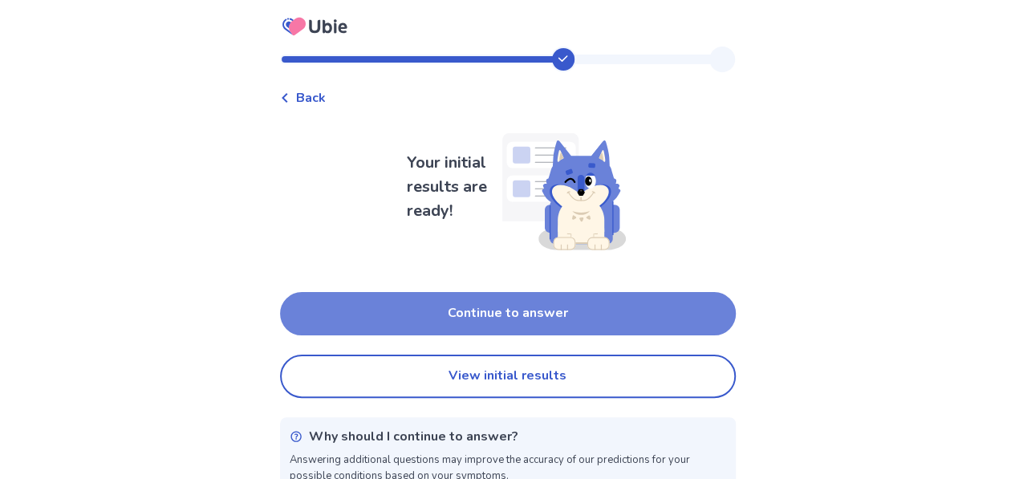
click at [502, 310] on button "Continue to answer" at bounding box center [508, 313] width 456 height 43
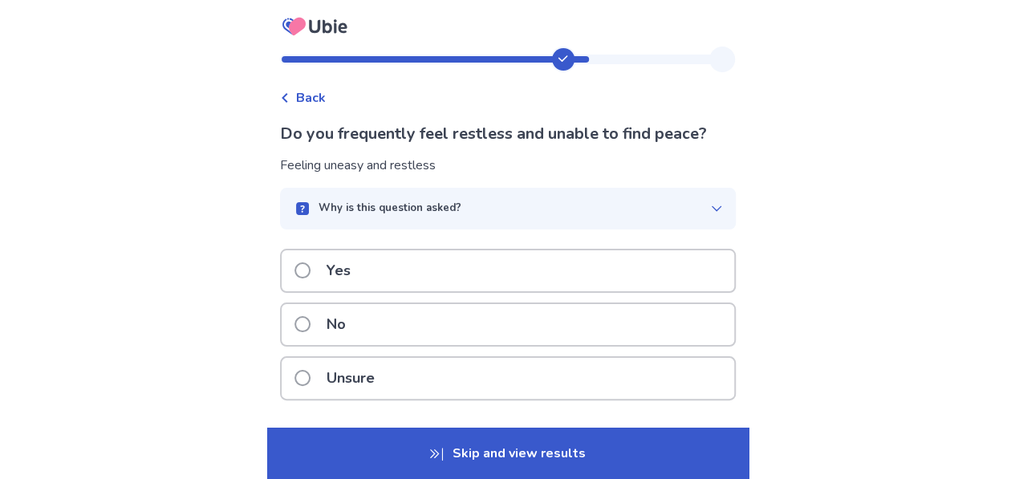
click at [488, 274] on div "Yes" at bounding box center [508, 270] width 453 height 41
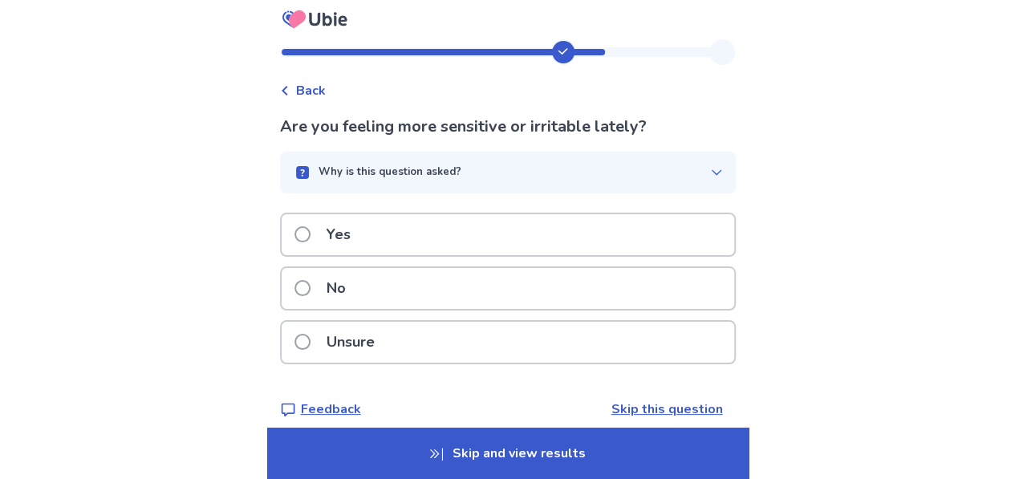
scroll to position [8, 0]
click at [440, 224] on div "Yes" at bounding box center [508, 233] width 453 height 41
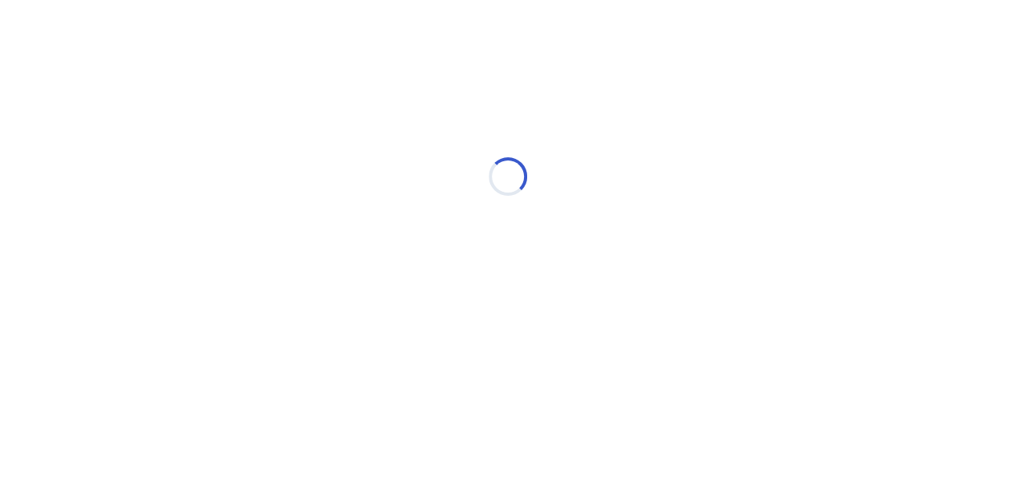
scroll to position [0, 0]
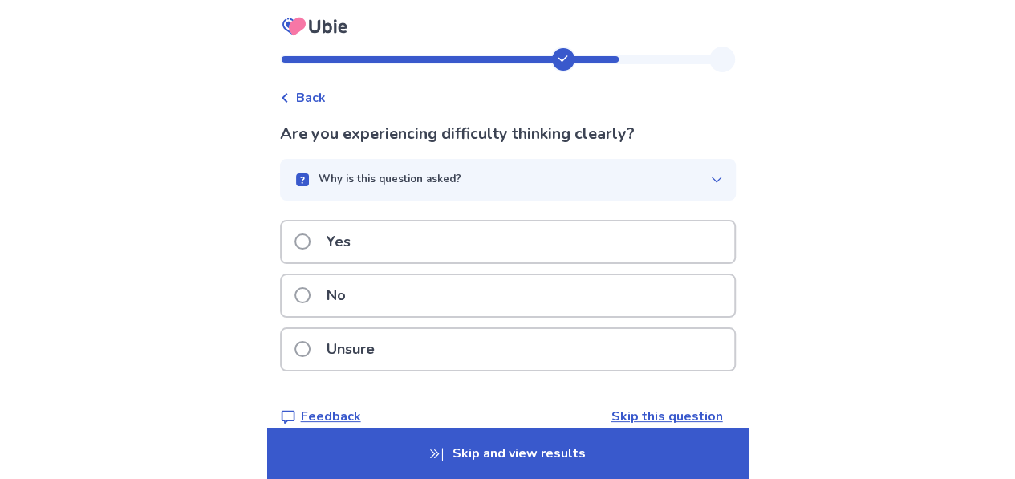
click at [438, 439] on p "Skip and view results" at bounding box center [507, 453] width 481 height 51
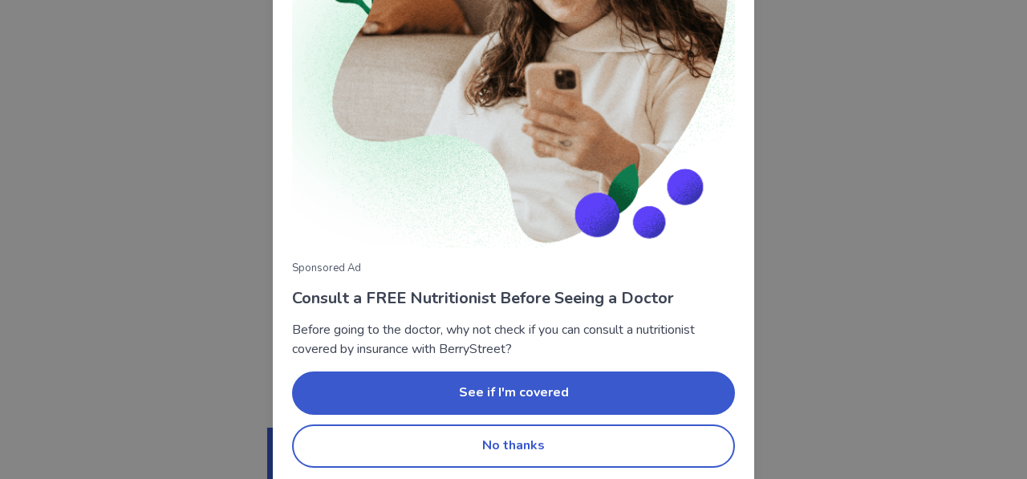
scroll to position [222, 0]
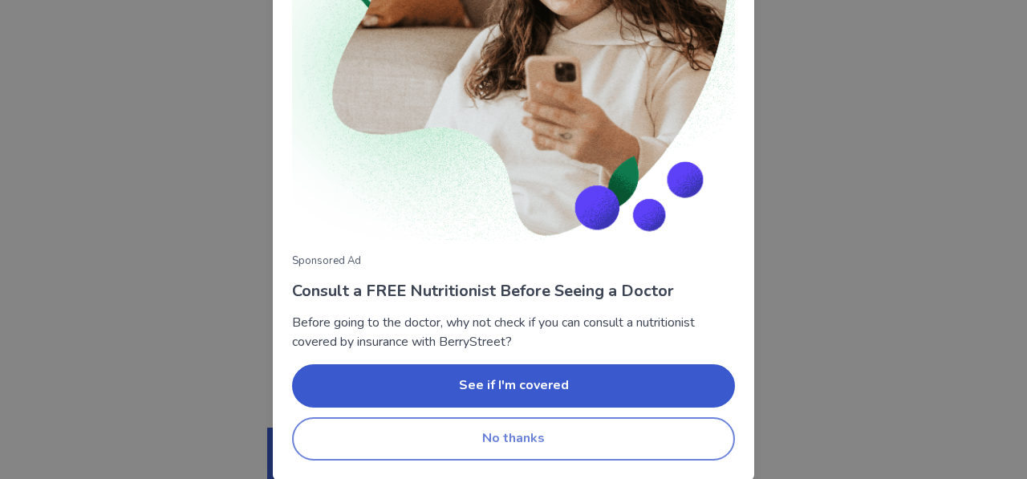
click at [569, 446] on button "No thanks" at bounding box center [513, 438] width 443 height 43
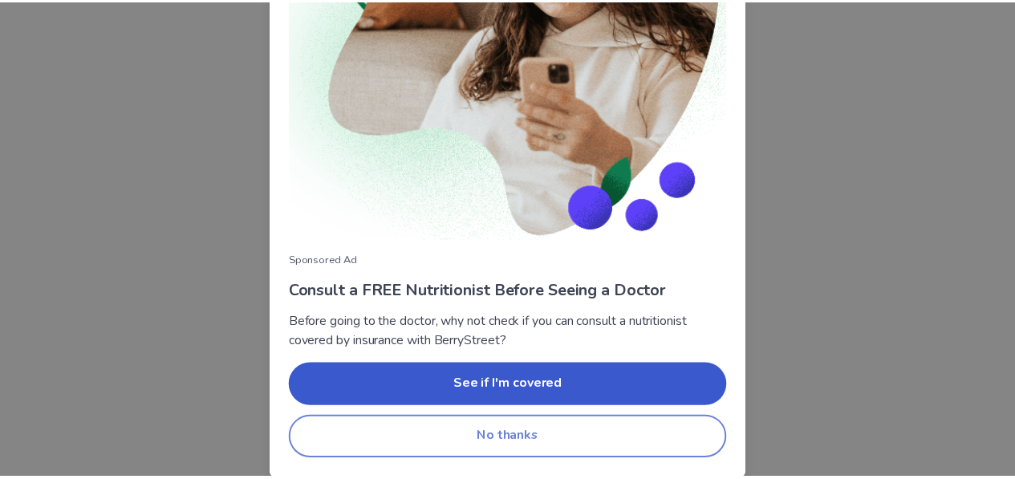
scroll to position [0, 0]
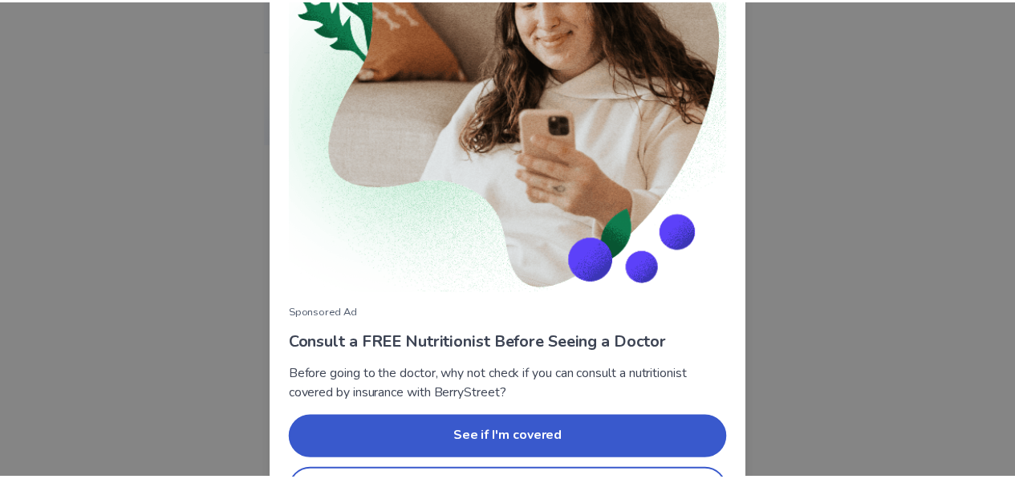
scroll to position [222, 0]
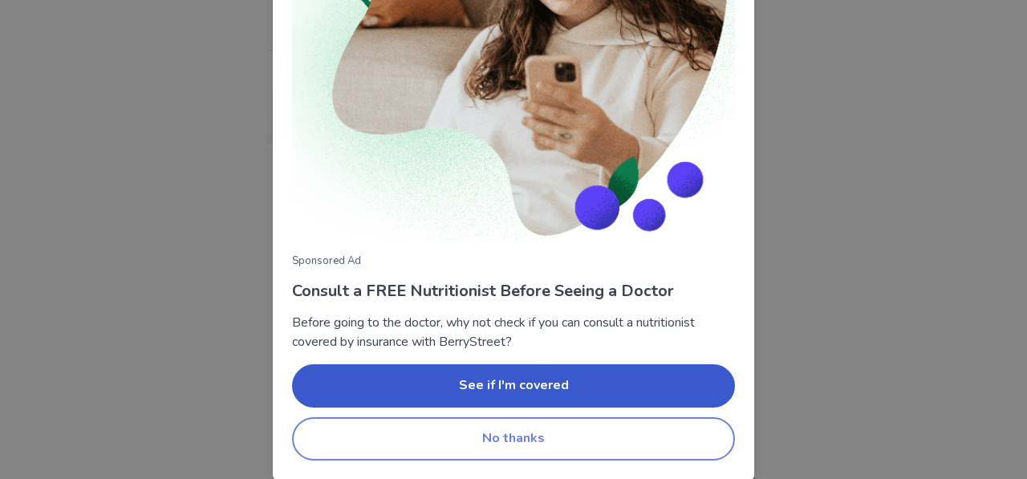
click at [581, 437] on button "No thanks" at bounding box center [513, 438] width 443 height 43
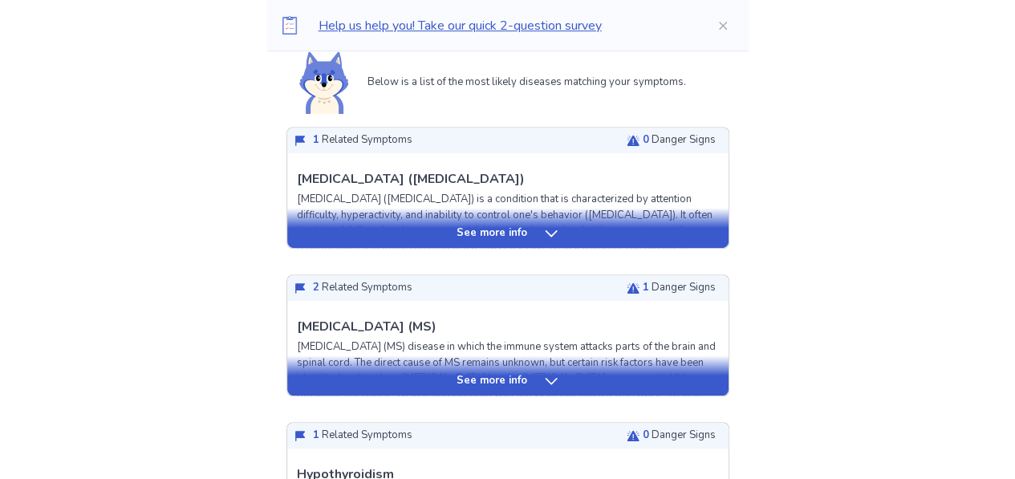
scroll to position [364, 0]
